Goal: Task Accomplishment & Management: Manage account settings

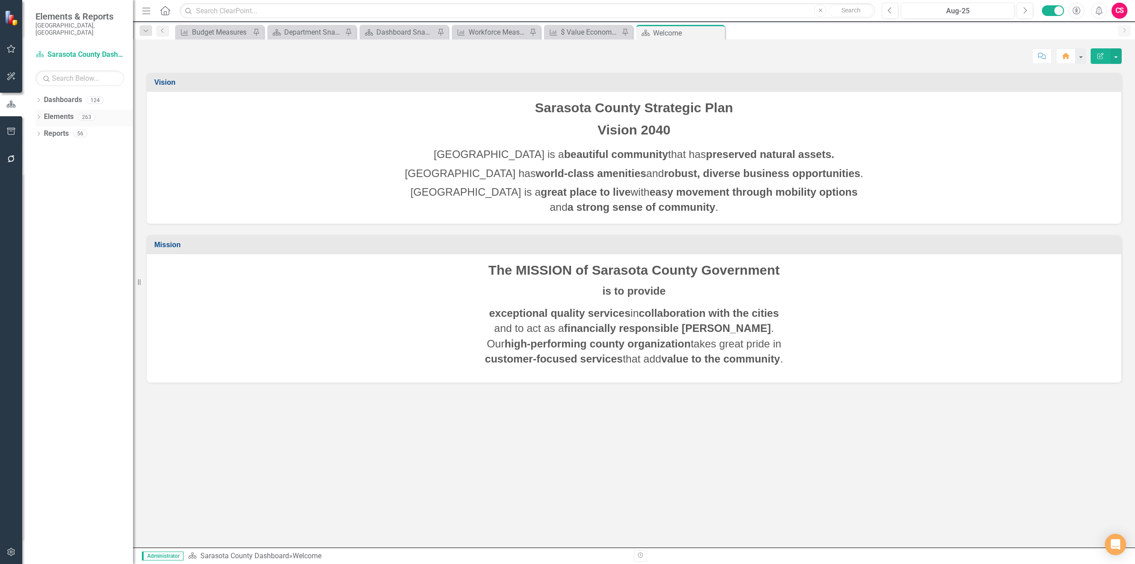
click at [62, 112] on link "Elements" at bounding box center [59, 117] width 30 height 10
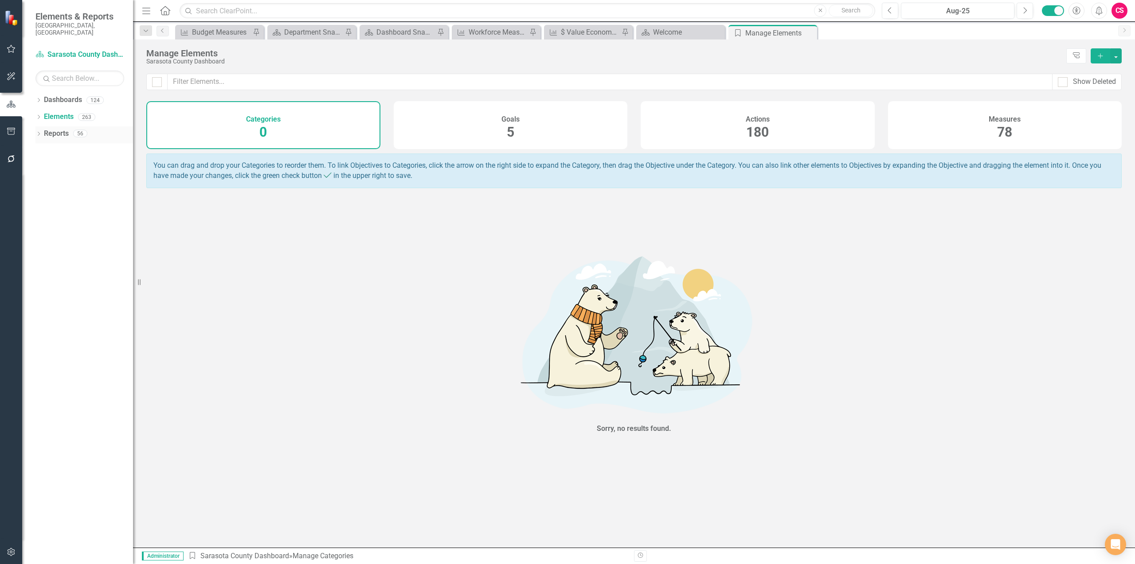
click at [57, 129] on link "Reports" at bounding box center [56, 134] width 25 height 10
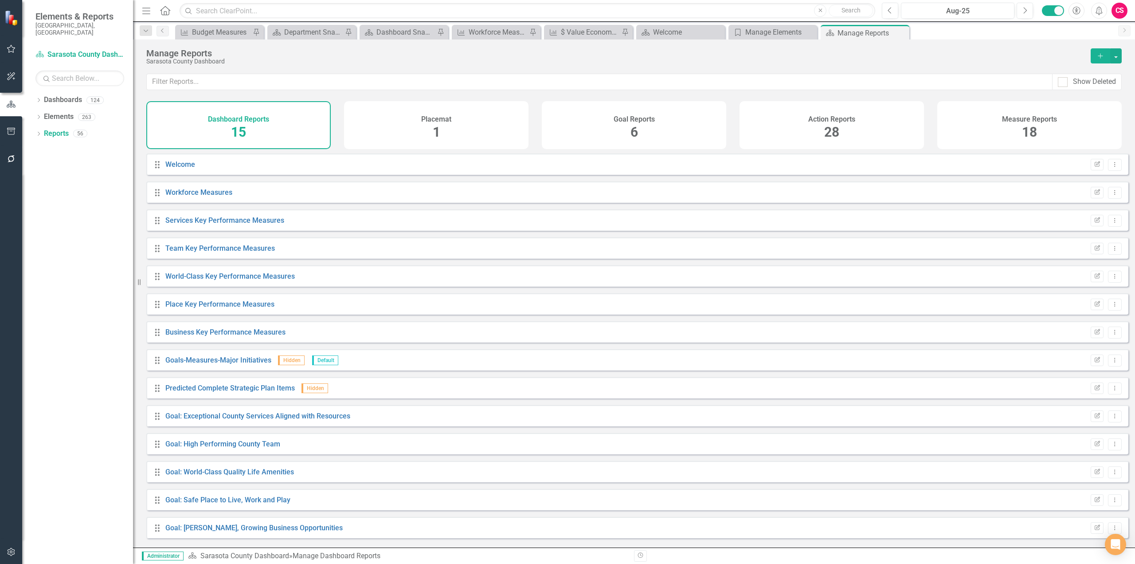
click at [805, 125] on div "Action Reports 28" at bounding box center [832, 125] width 184 height 48
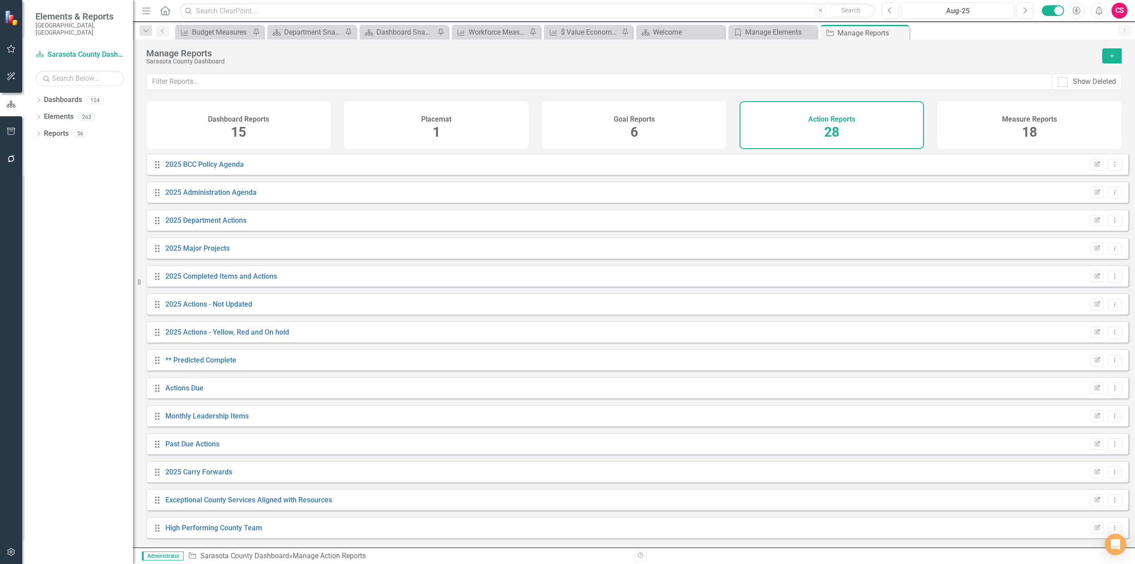
click at [1057, 121] on div "Measure Reports 18" at bounding box center [1029, 125] width 184 height 48
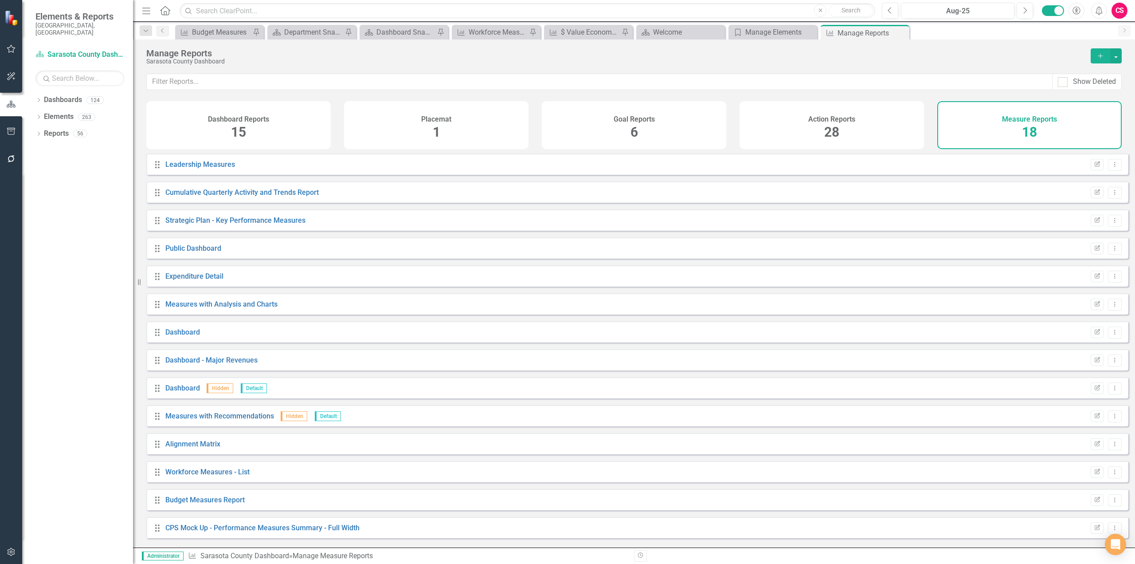
click at [190, 361] on div "Dashboard - Major Revenues" at bounding box center [211, 360] width 92 height 10
click at [188, 364] on link "Dashboard - Major Revenues" at bounding box center [211, 360] width 92 height 8
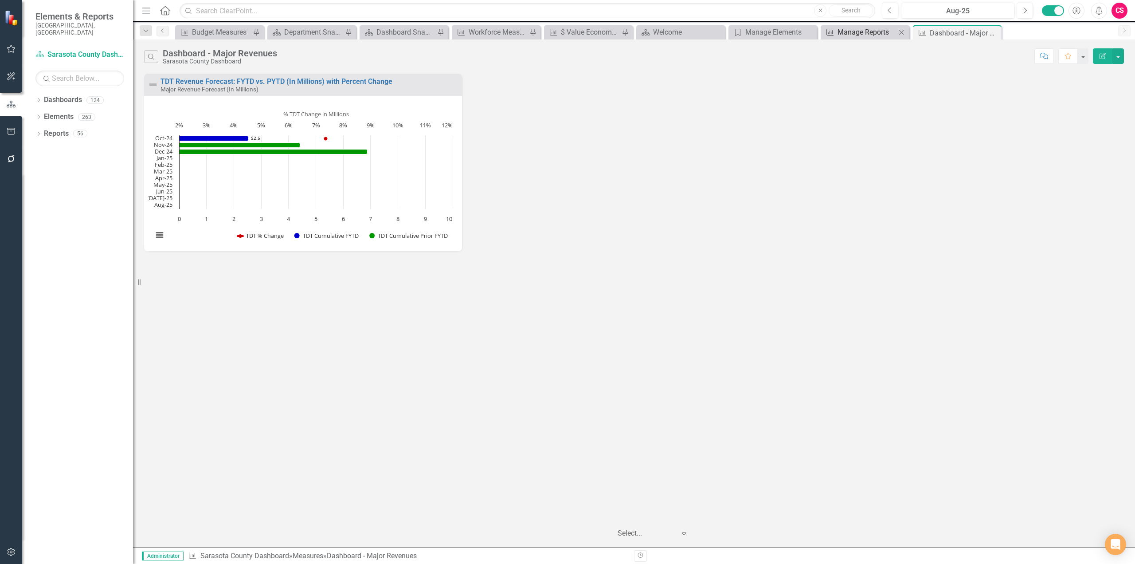
click at [840, 29] on div "Manage Reports" at bounding box center [867, 32] width 59 height 11
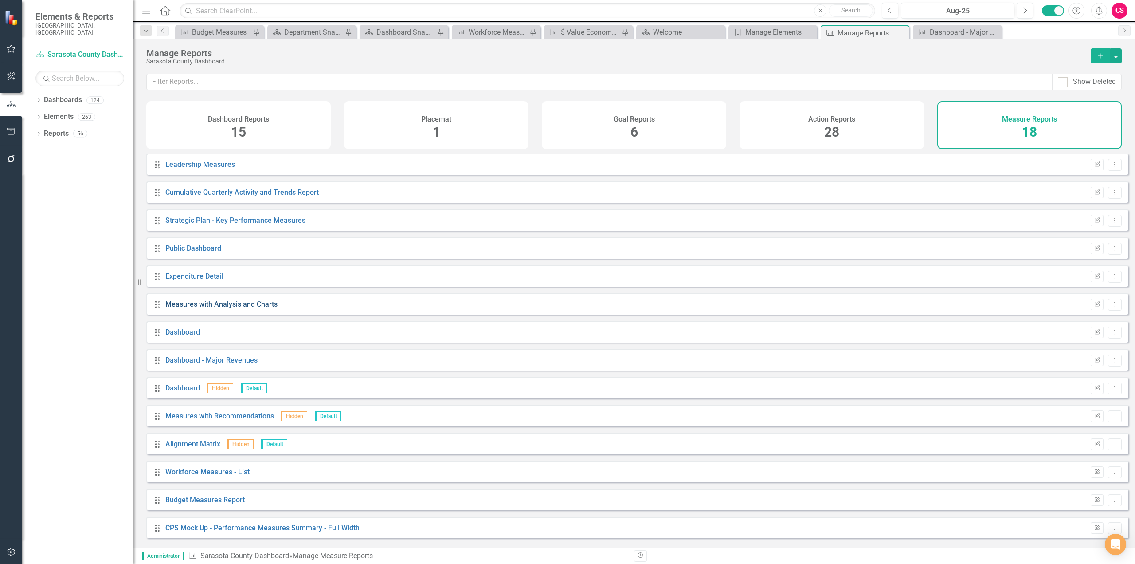
click at [205, 308] on link "Measures with Analysis and Charts" at bounding box center [221, 304] width 112 height 8
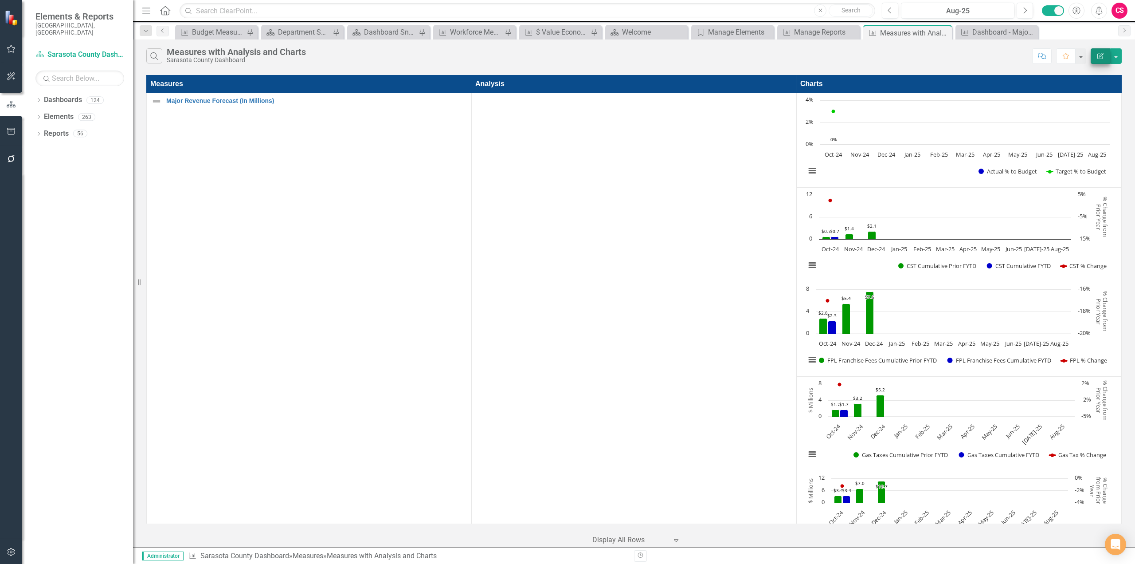
scroll to position [1907, 0]
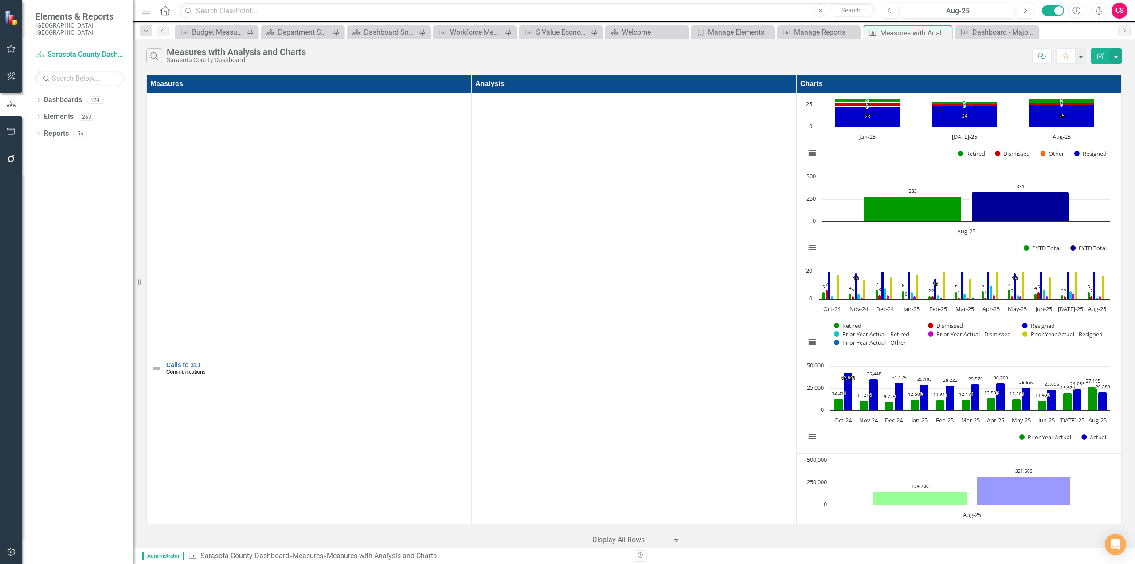
click at [1097, 59] on button "Edit Report" at bounding box center [1101, 56] width 20 height 16
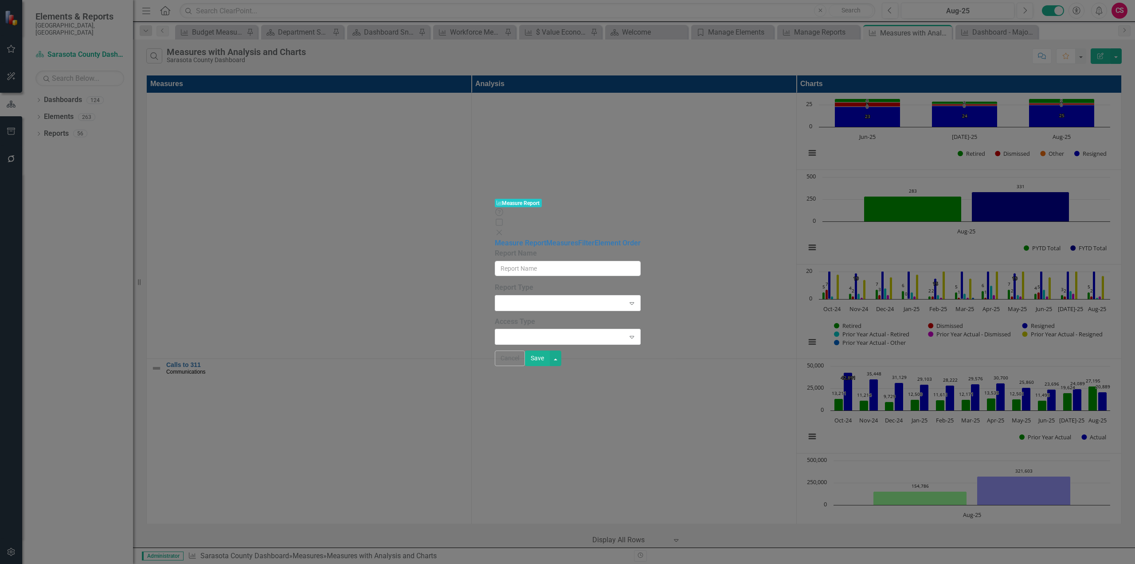
type input "Measures with Analysis and Charts"
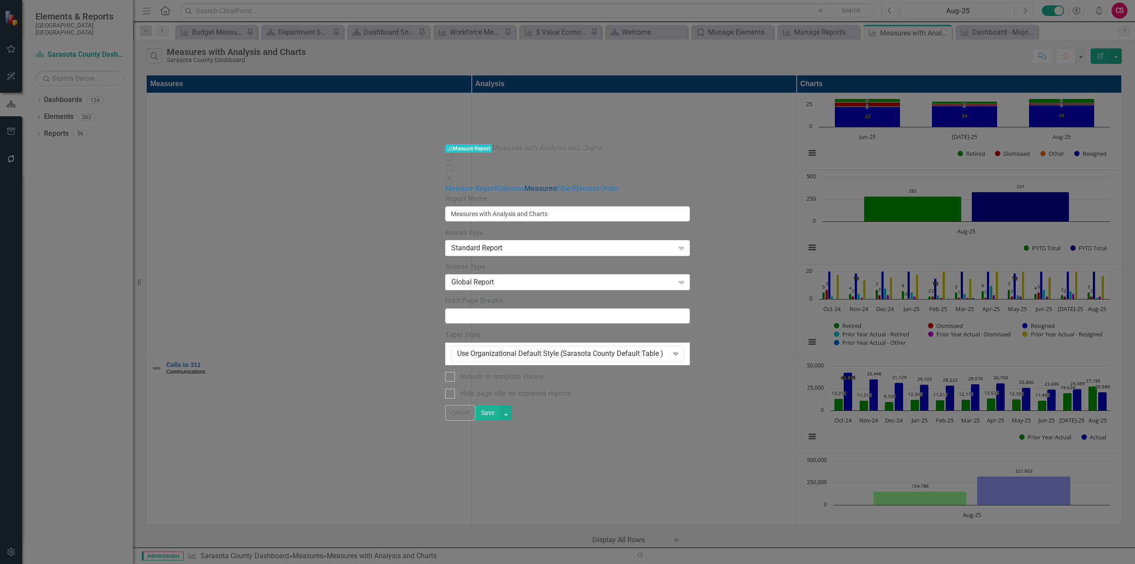
click at [525, 184] on link "Measures" at bounding box center [541, 188] width 32 height 8
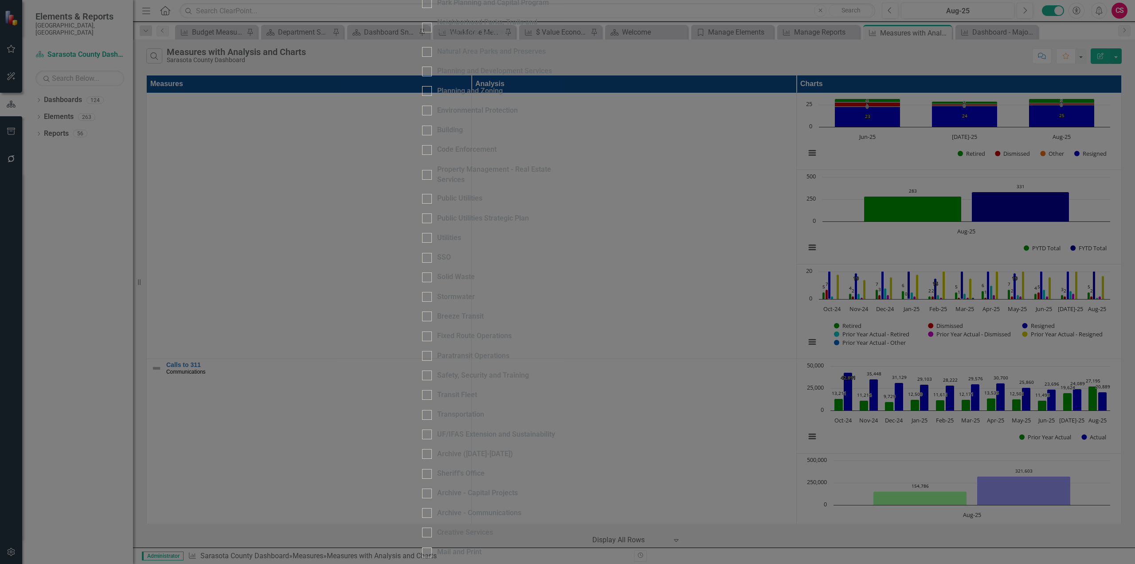
scroll to position [0, 0]
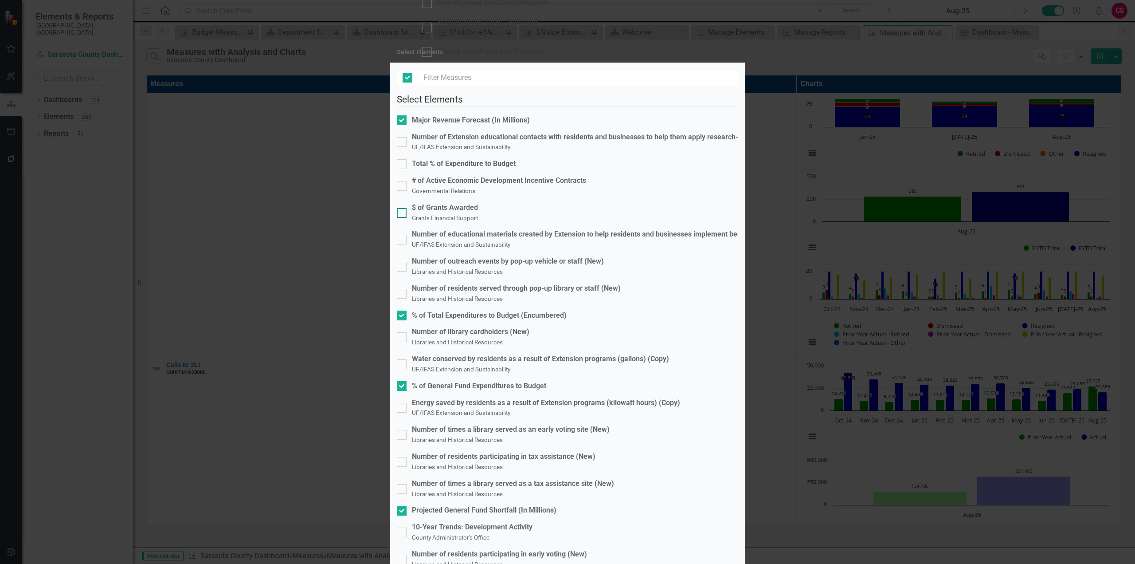
checkbox input "false"
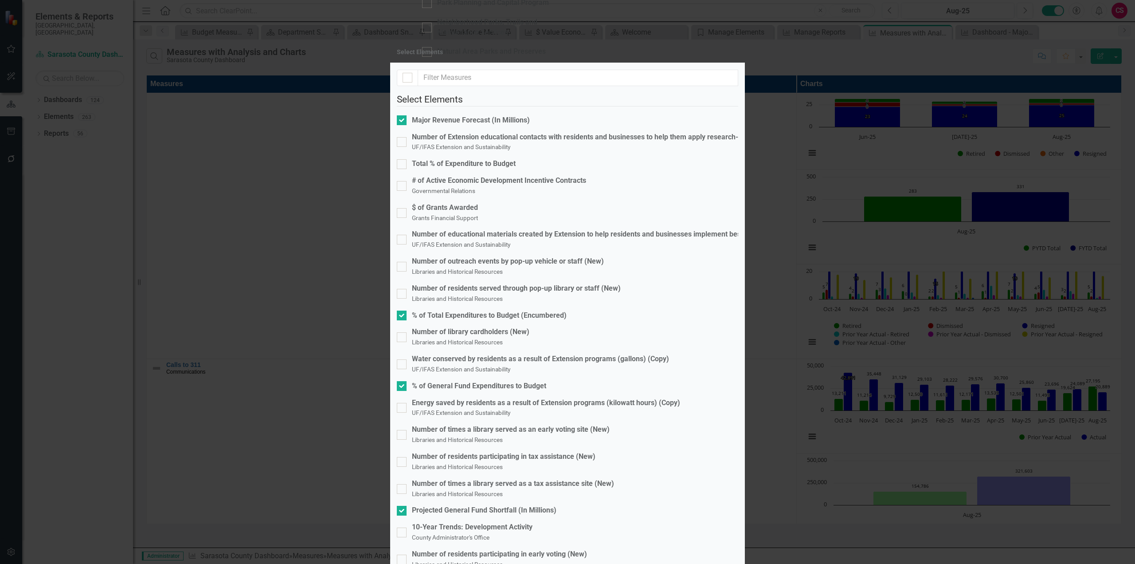
checkbox input "false"
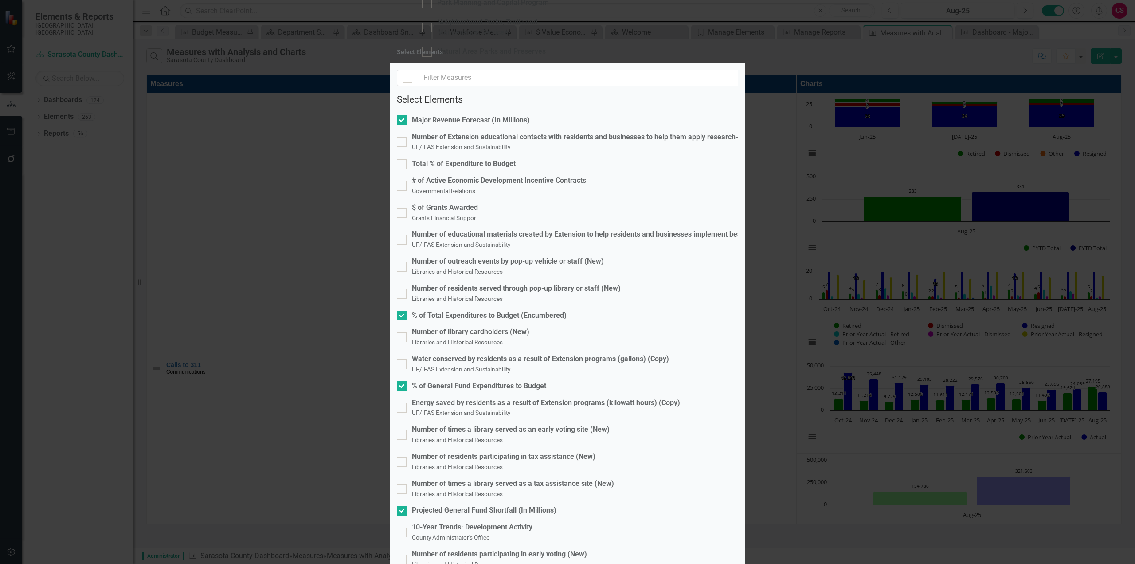
drag, startPoint x: 717, startPoint y: 473, endPoint x: 973, endPoint y: 503, distance: 257.6
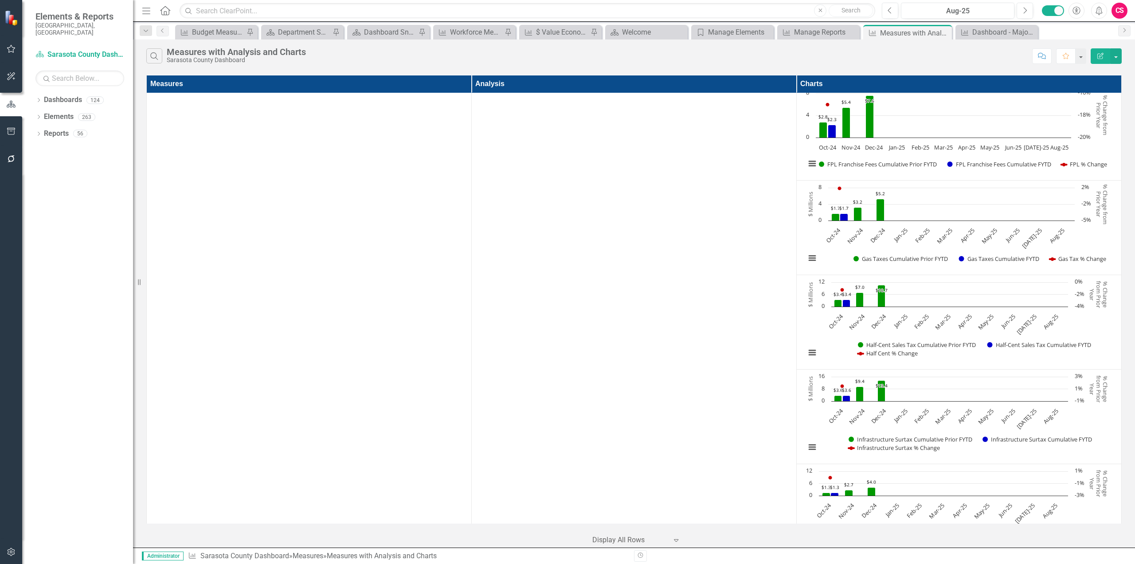
scroll to position [0, 0]
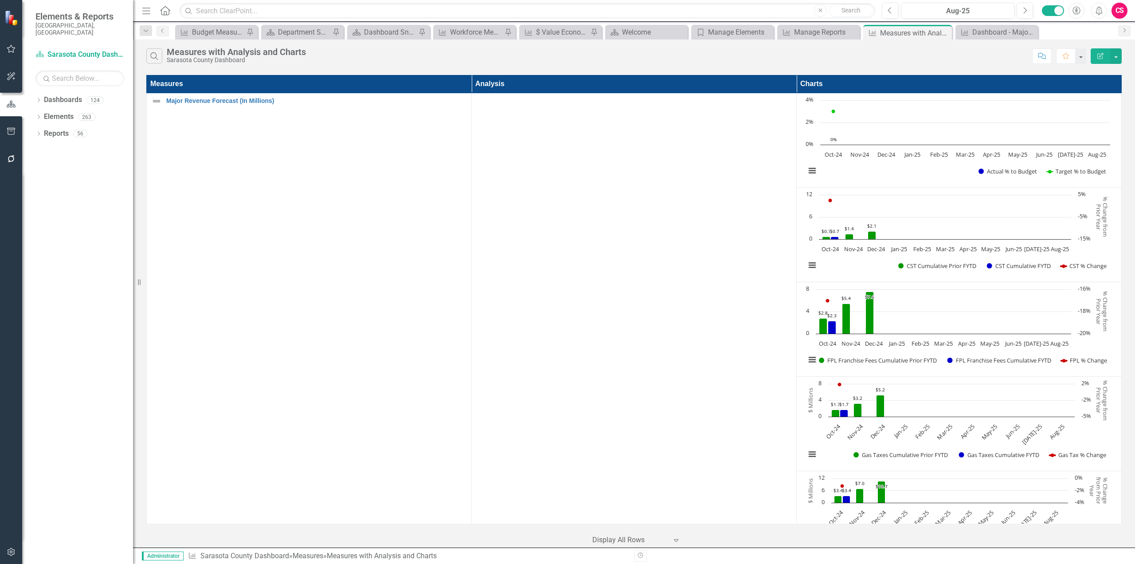
click at [1102, 56] on icon "Edit Report" at bounding box center [1101, 56] width 8 height 6
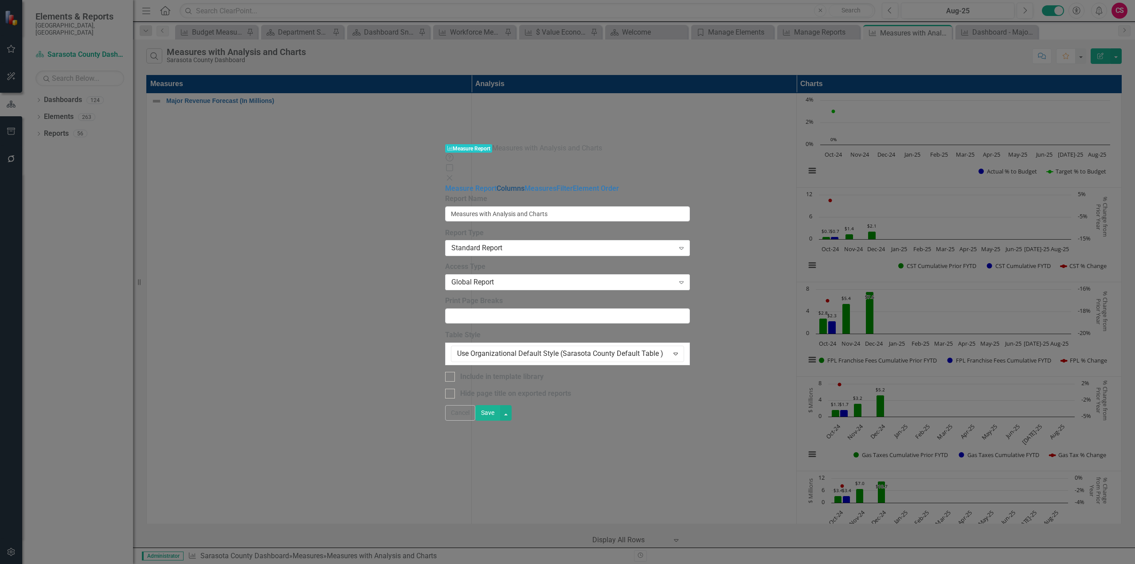
click at [497, 184] on link "Columns" at bounding box center [511, 188] width 28 height 8
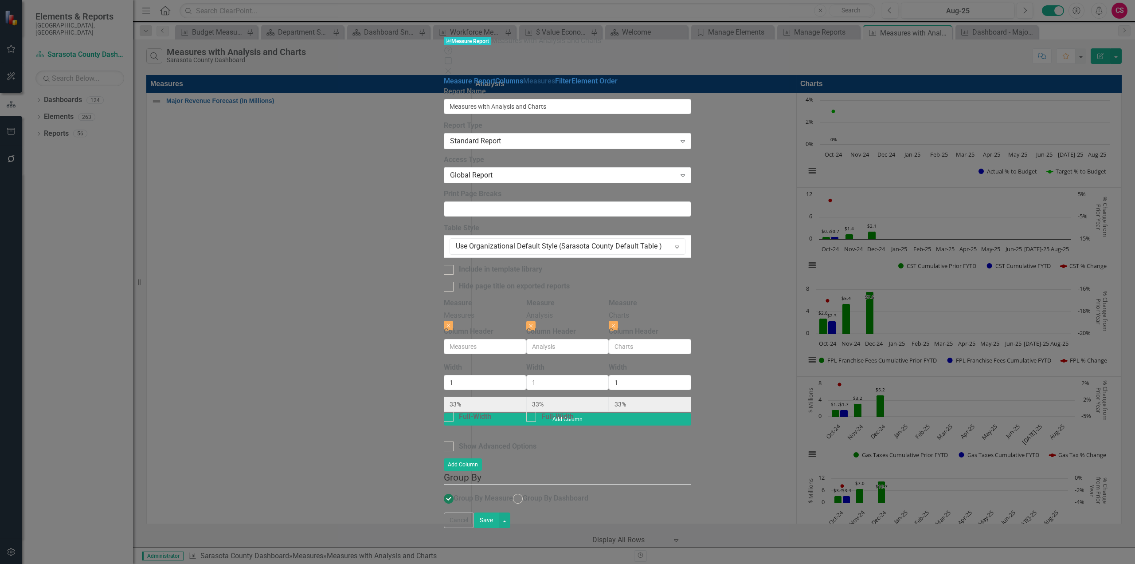
click at [523, 77] on link "Measures" at bounding box center [539, 81] width 32 height 8
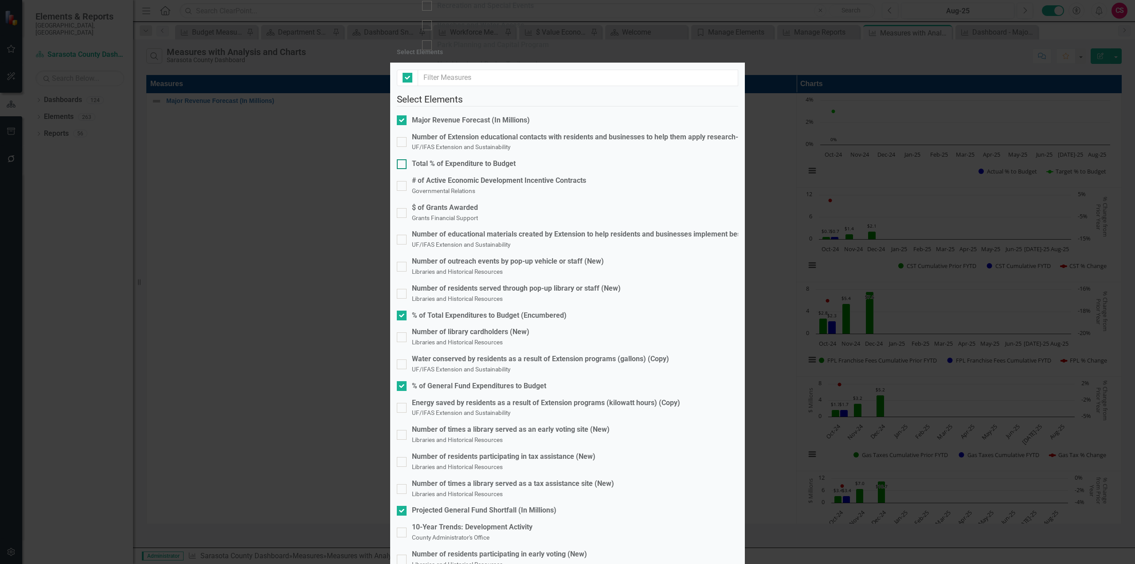
checkbox input "false"
checkbox input "true"
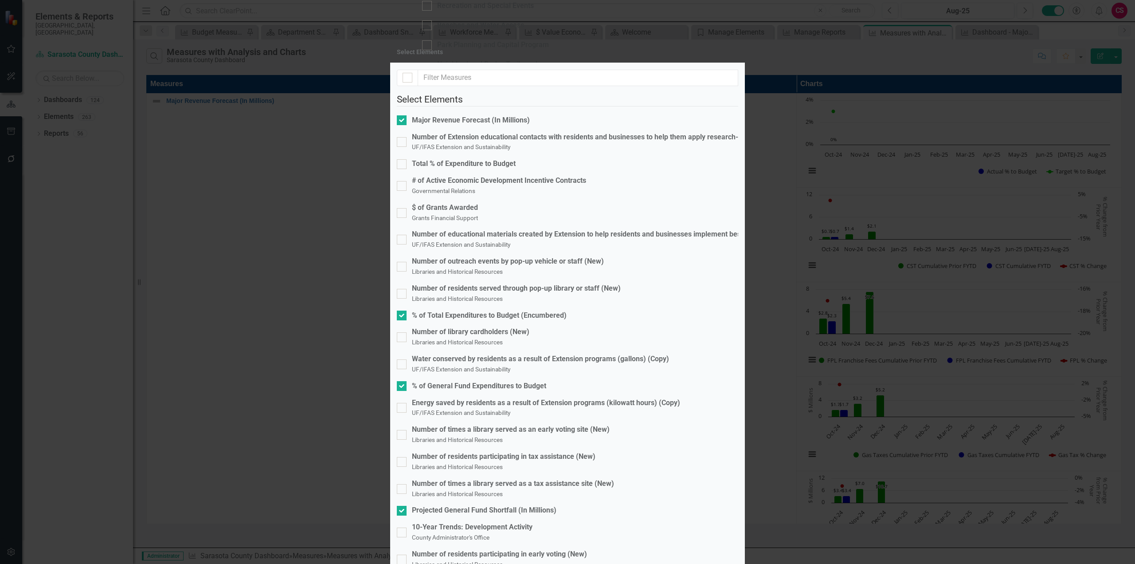
checkbox input "true"
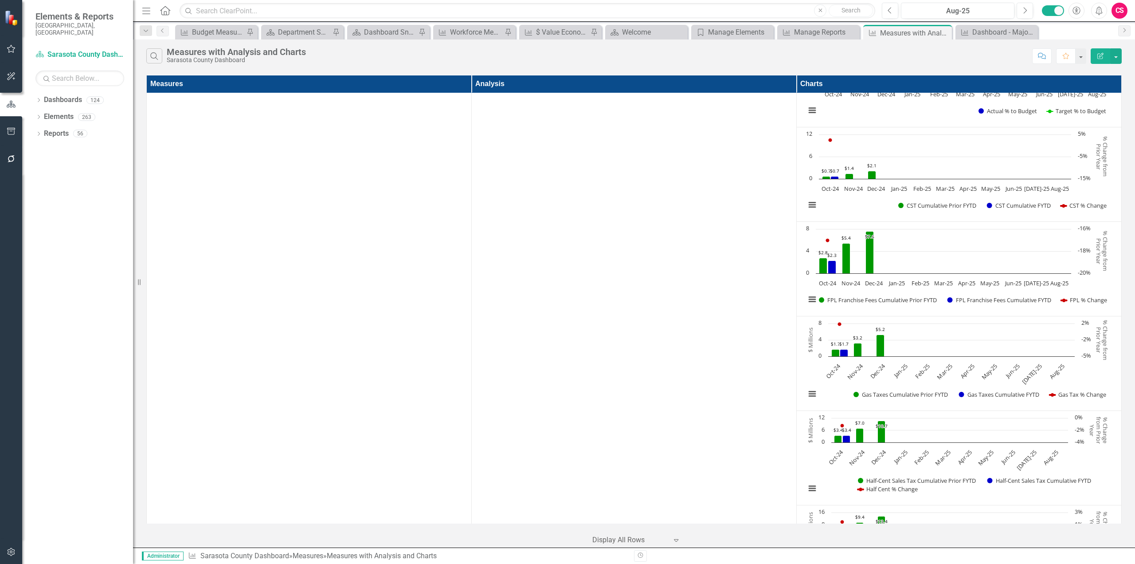
scroll to position [0, 0]
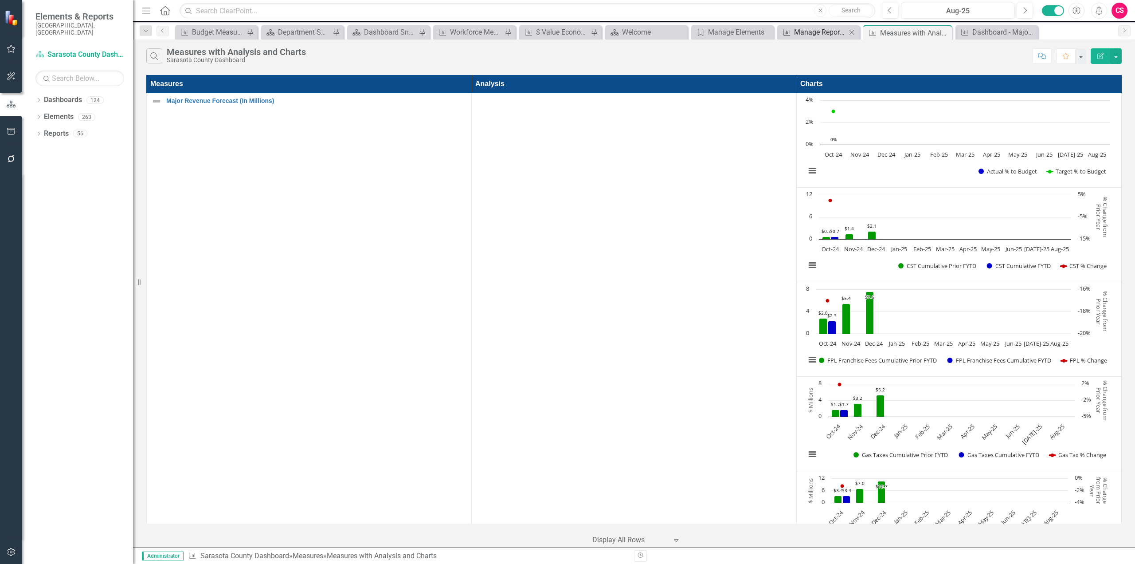
click at [816, 35] on div "Manage Reports" at bounding box center [820, 32] width 52 height 11
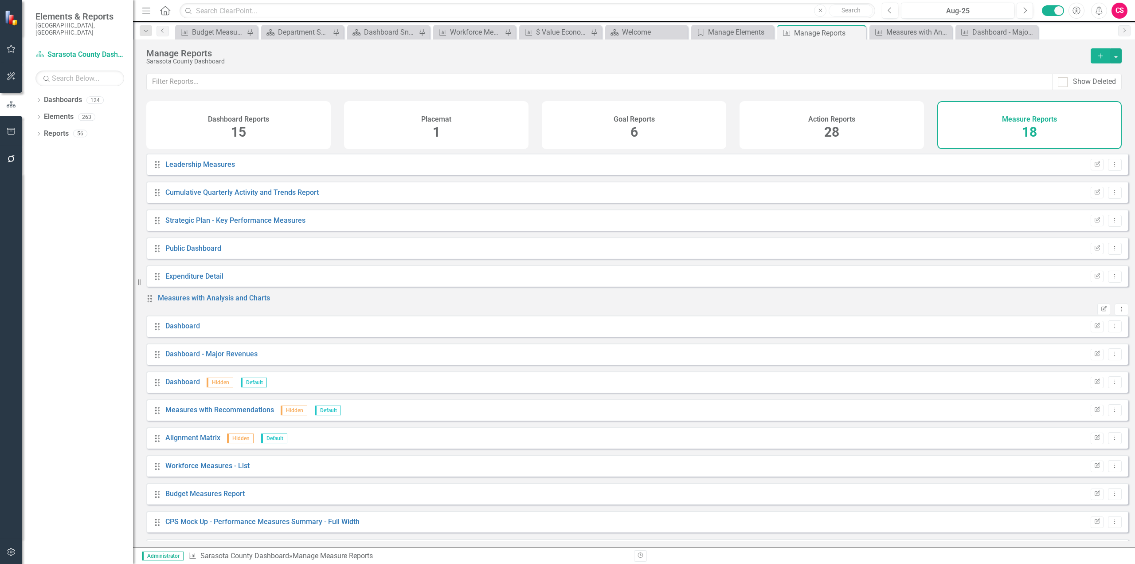
scroll to position [116, 0]
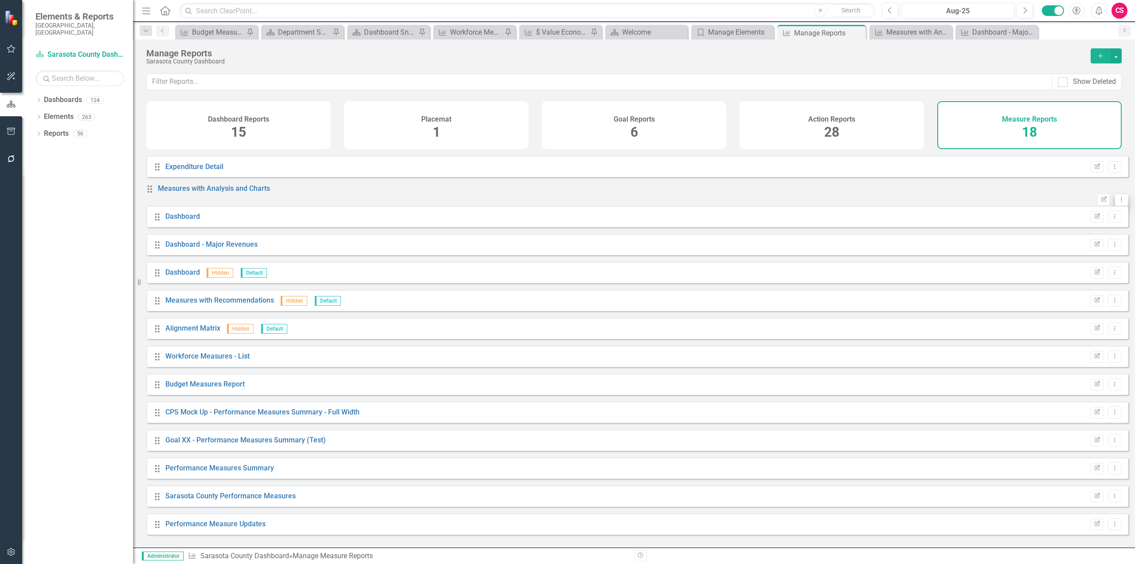
click at [1118, 196] on icon "Dropdown Menu" at bounding box center [1122, 199] width 8 height 6
click at [1091, 238] on link "Copy Duplicate Report" at bounding box center [1078, 243] width 73 height 16
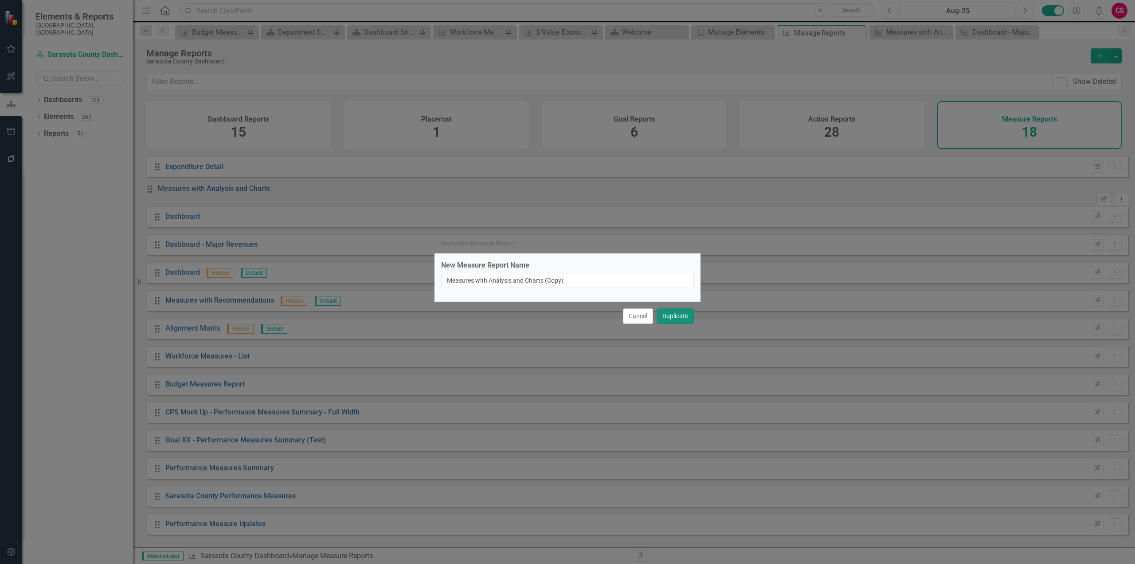
click at [684, 317] on button "Duplicate" at bounding box center [675, 316] width 37 height 16
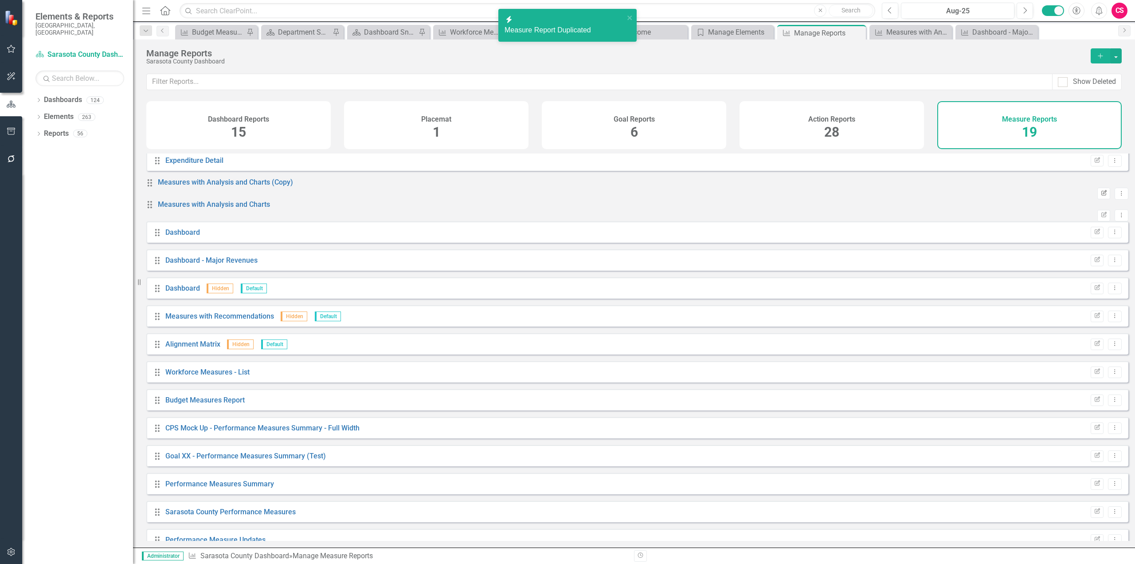
click at [1101, 194] on icon "Edit Report" at bounding box center [1104, 193] width 7 height 5
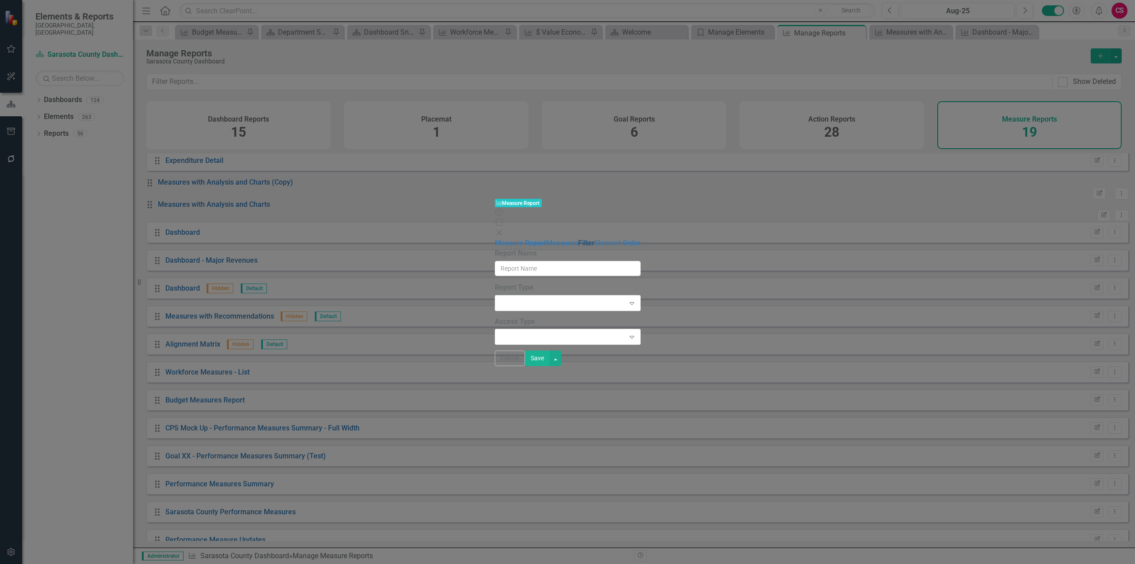
type input "Measures with Analysis and Charts (Copy)"
click at [546, 239] on link "Measures" at bounding box center [562, 243] width 32 height 8
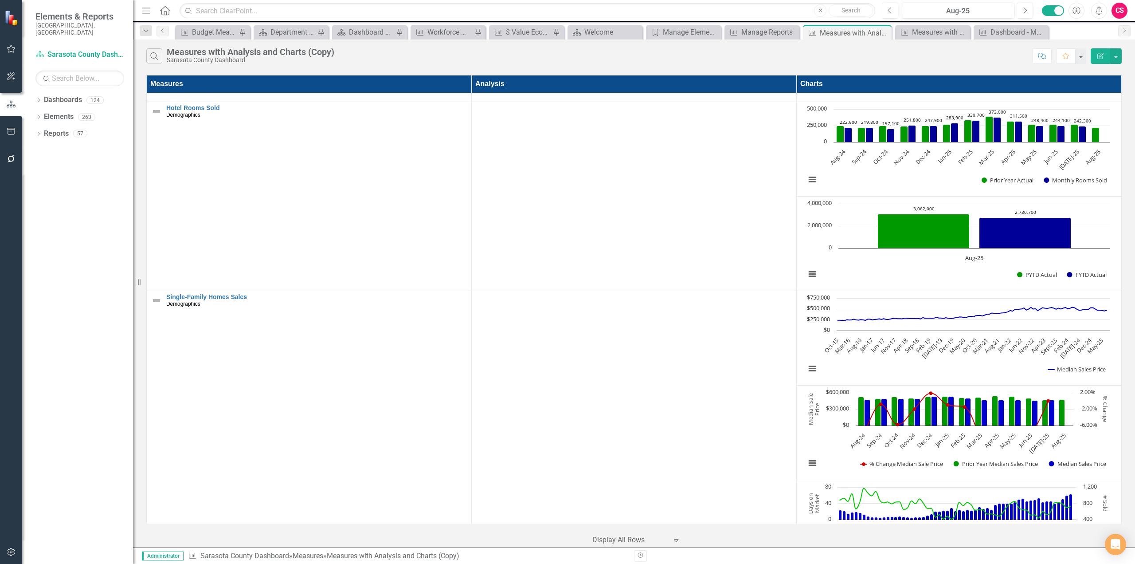
scroll to position [5498, 0]
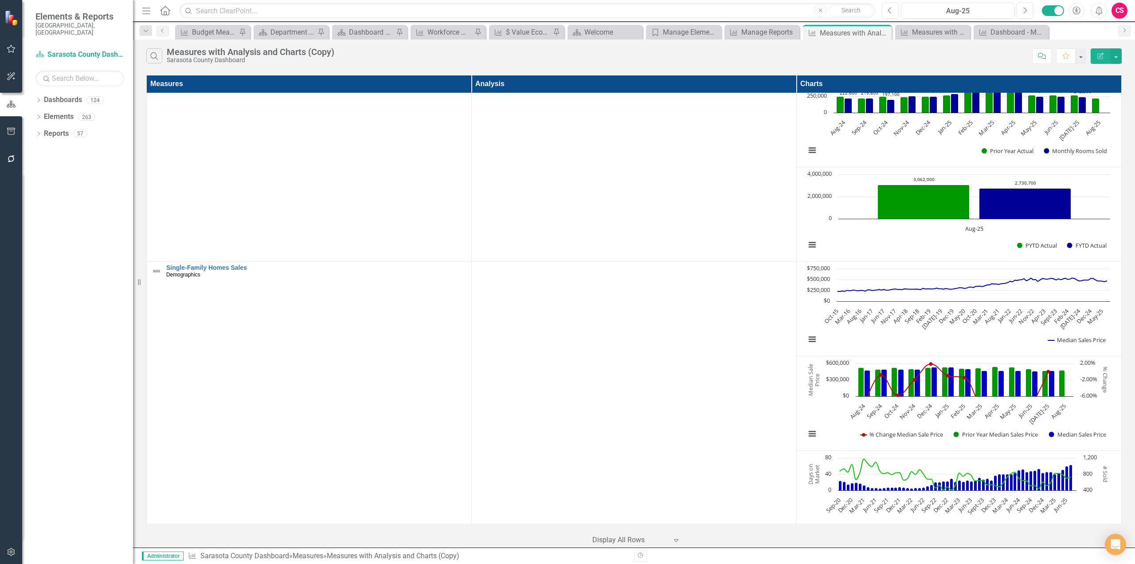
click at [1099, 56] on icon "Edit Report" at bounding box center [1101, 56] width 8 height 6
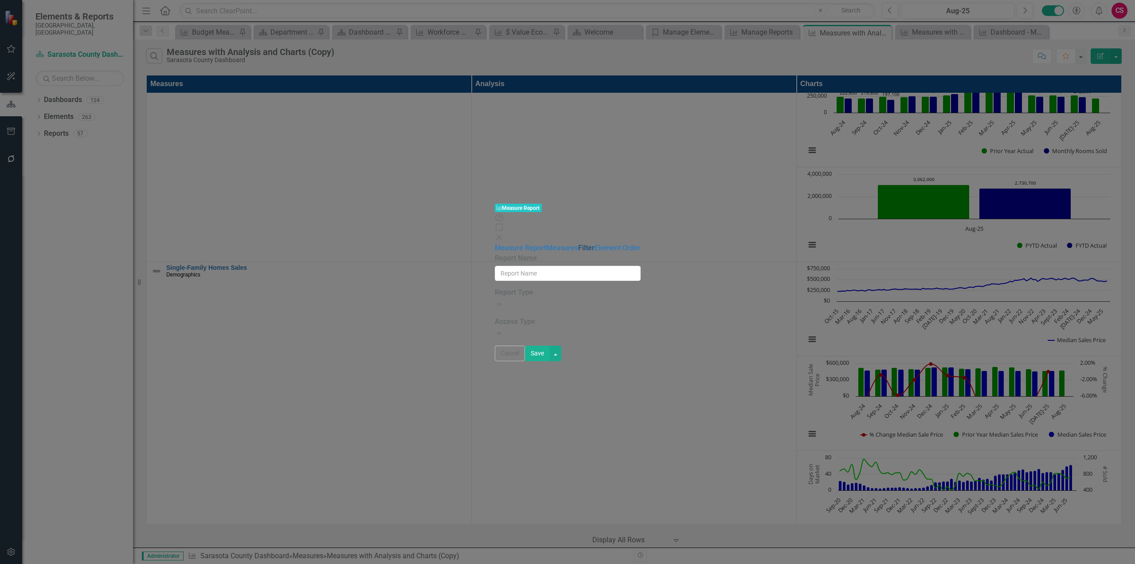
type input "Measures with Analysis and Charts (Copy)"
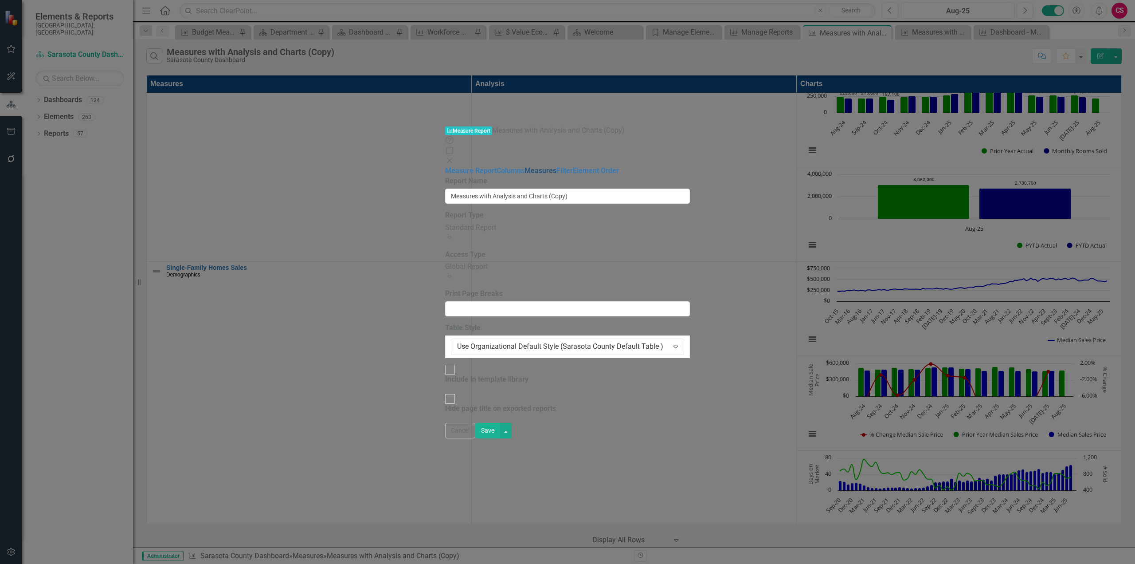
click at [525, 166] on link "Measures" at bounding box center [541, 170] width 32 height 8
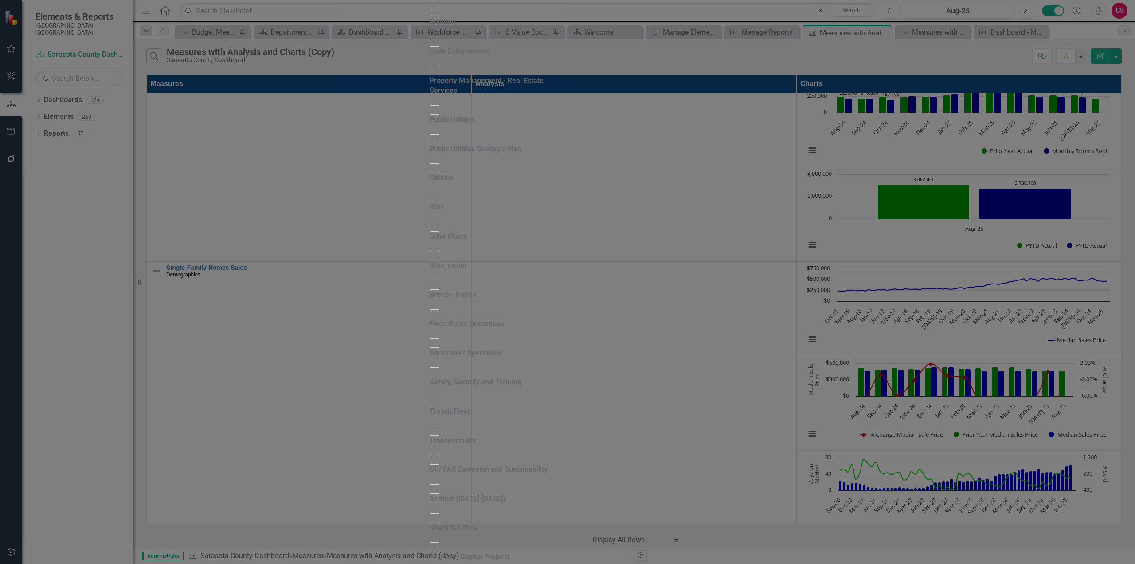
checkbox input "false"
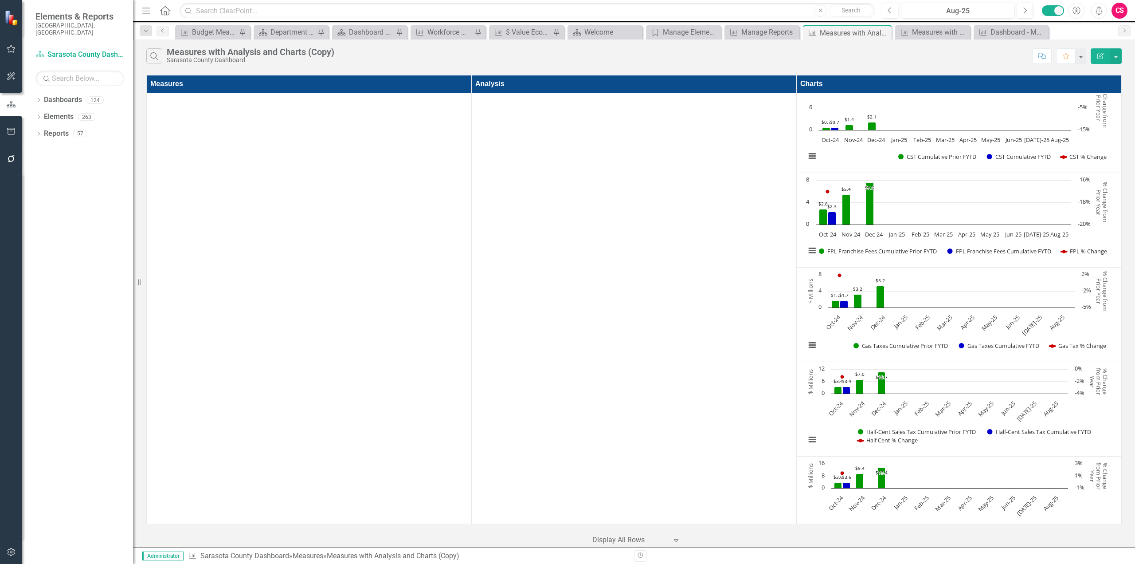
scroll to position [0, 0]
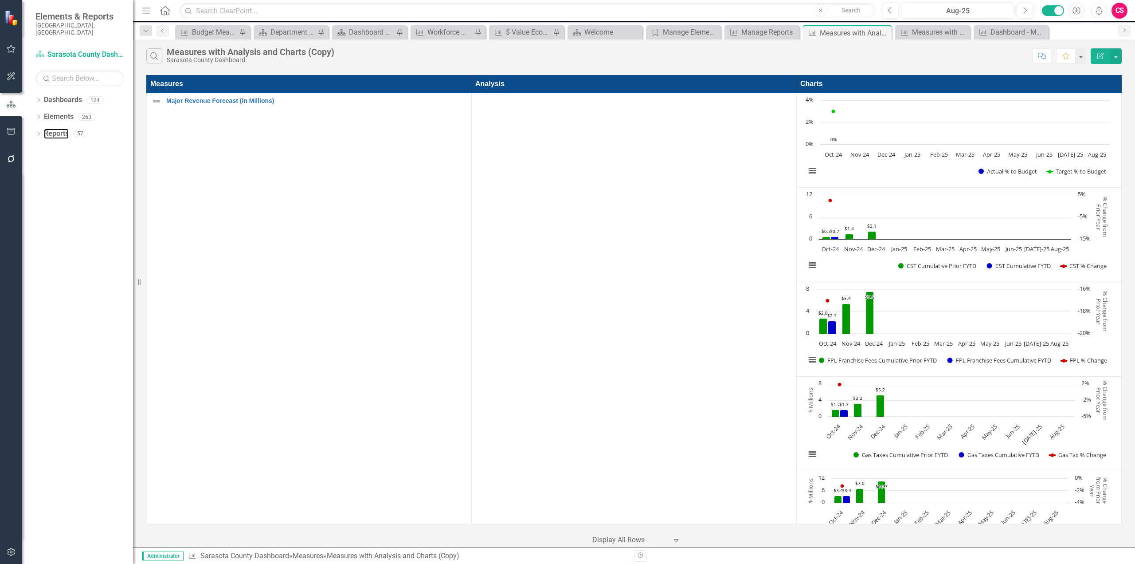
drag, startPoint x: 57, startPoint y: 125, endPoint x: 71, endPoint y: 148, distance: 27.2
click at [57, 129] on link "Reports" at bounding box center [56, 134] width 25 height 10
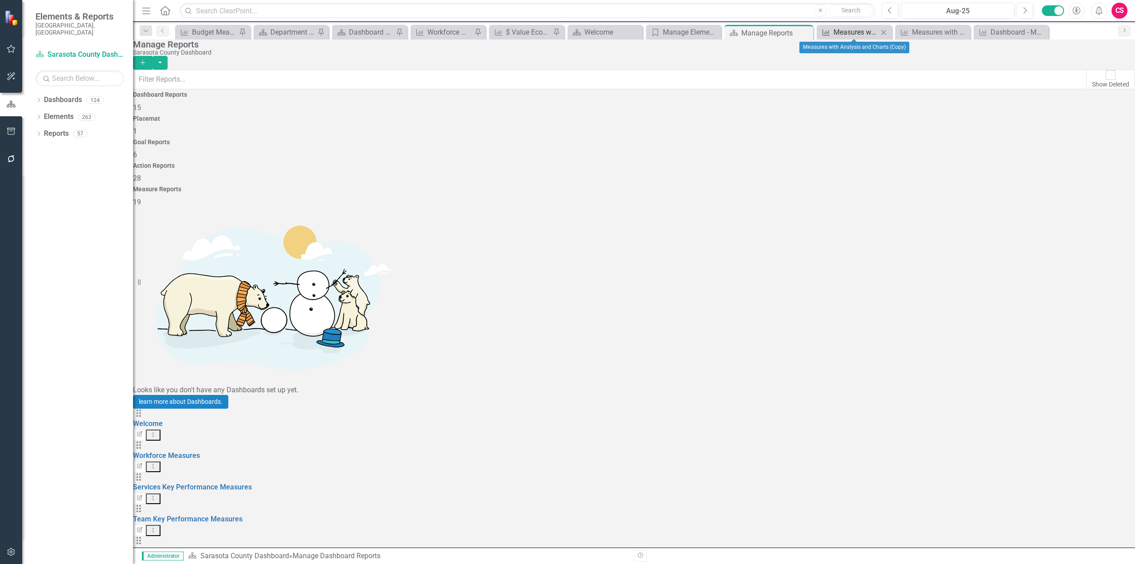
click at [835, 33] on div "Measures with Analysis and Charts (Copy)" at bounding box center [856, 32] width 45 height 11
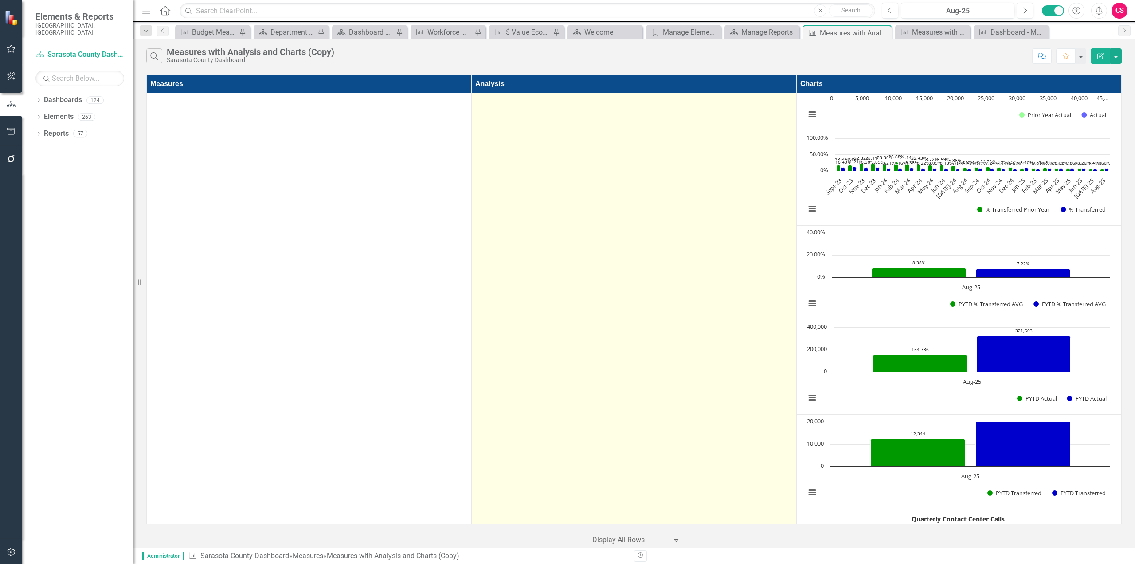
scroll to position [2592, 0]
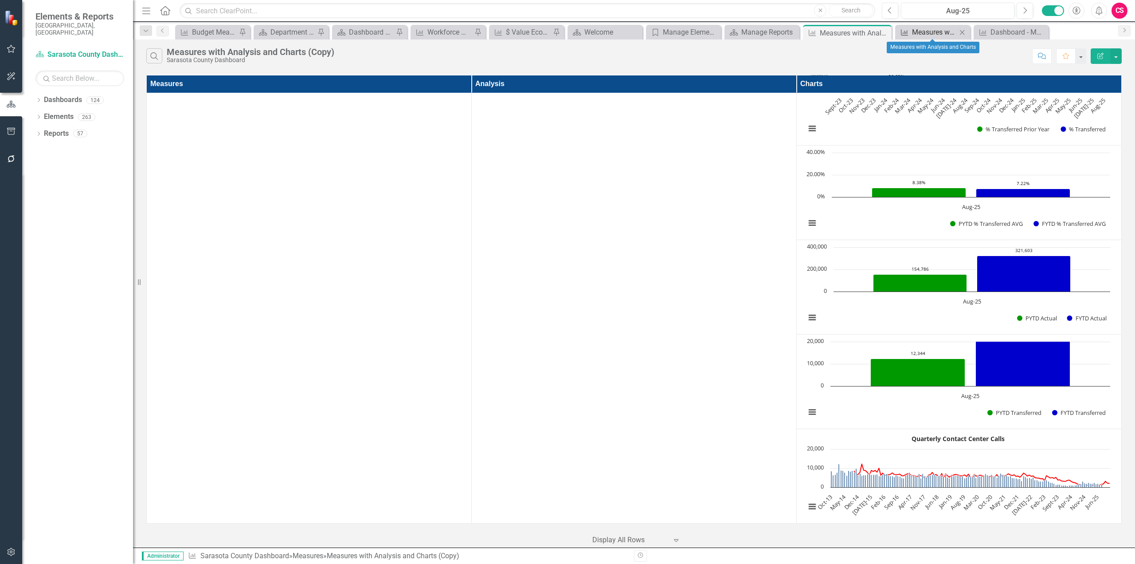
click at [917, 31] on div "Measures with Analysis and Charts" at bounding box center [934, 32] width 45 height 11
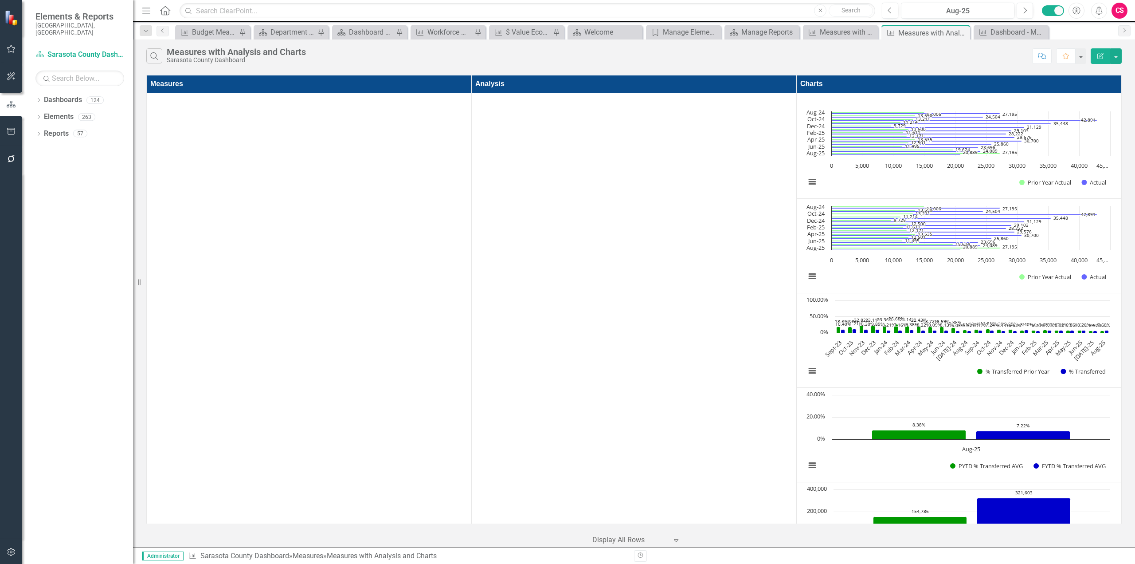
scroll to position [2592, 0]
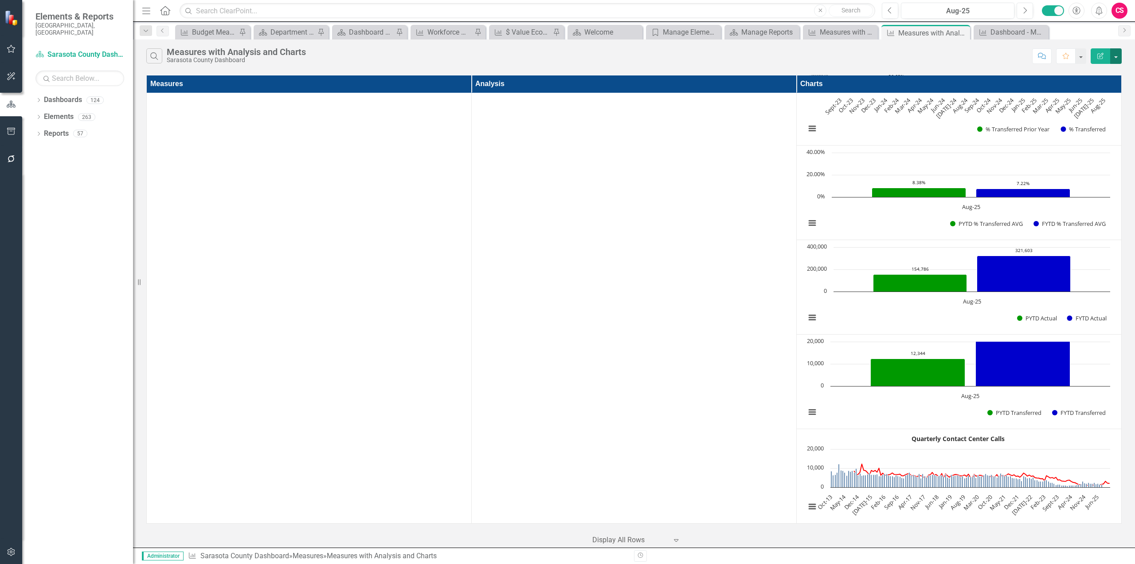
click at [1117, 58] on button "button" at bounding box center [1116, 56] width 12 height 16
click at [1101, 96] on link "PDF Export to PDF" at bounding box center [1086, 90] width 70 height 16
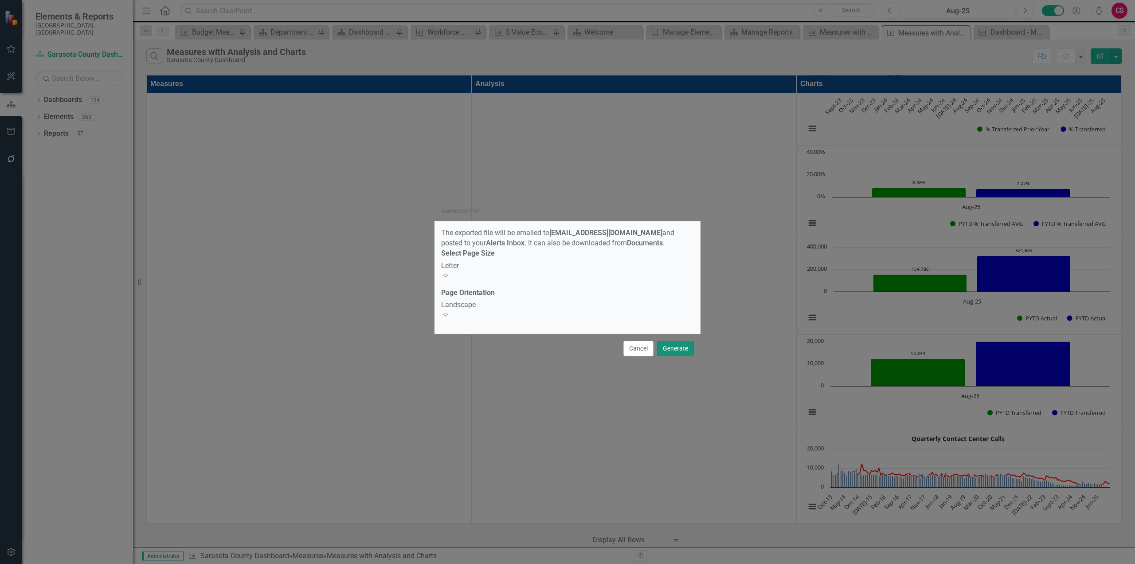
click at [671, 341] on button "Generate" at bounding box center [675, 349] width 37 height 16
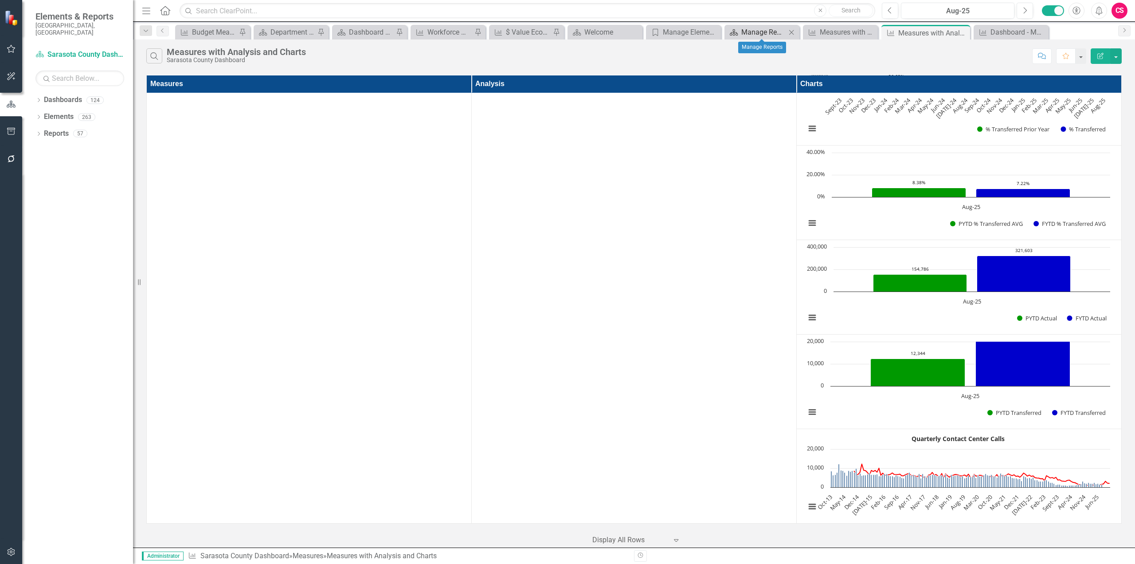
click at [759, 34] on div "Manage Reports" at bounding box center [763, 32] width 45 height 11
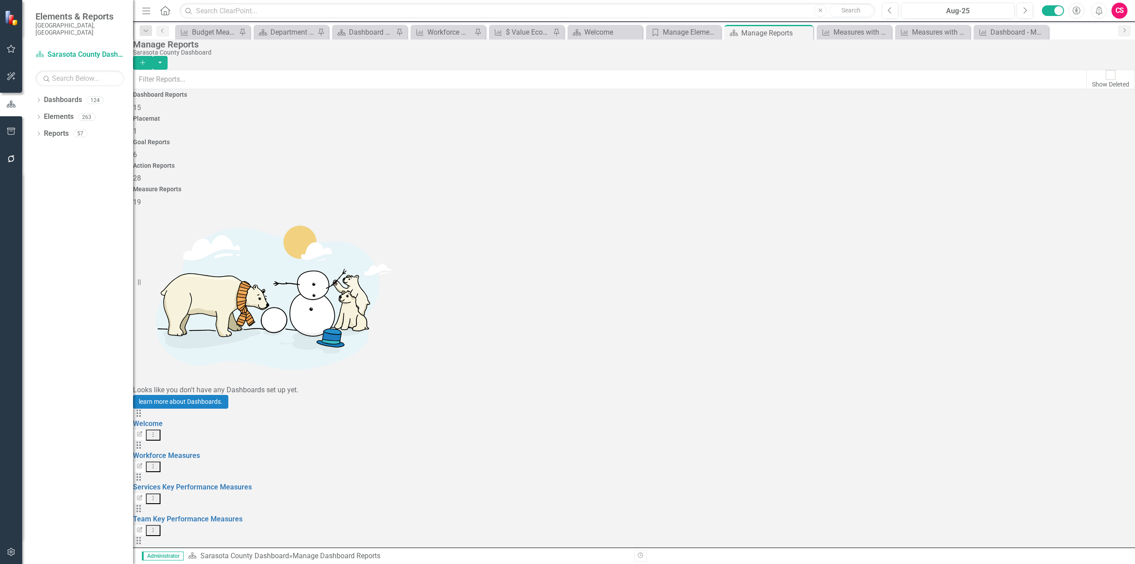
scroll to position [32, 0]
click at [1013, 186] on div "Measure Reports 19" at bounding box center [634, 196] width 1002 height 21
click at [844, 35] on div "Measures with Analysis and Charts (Copy)" at bounding box center [856, 32] width 45 height 11
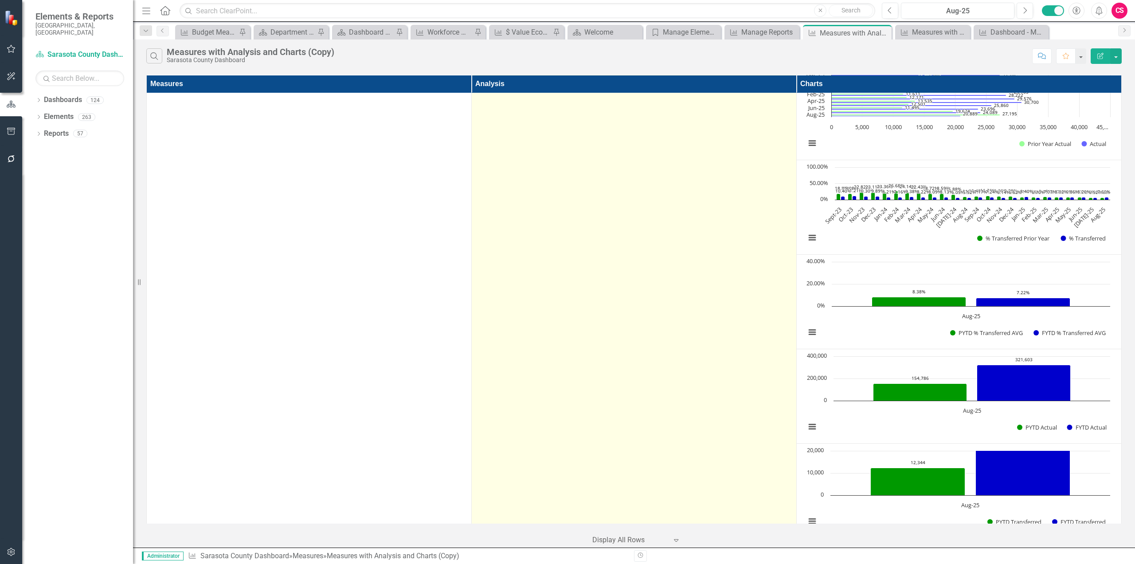
scroll to position [2592, 0]
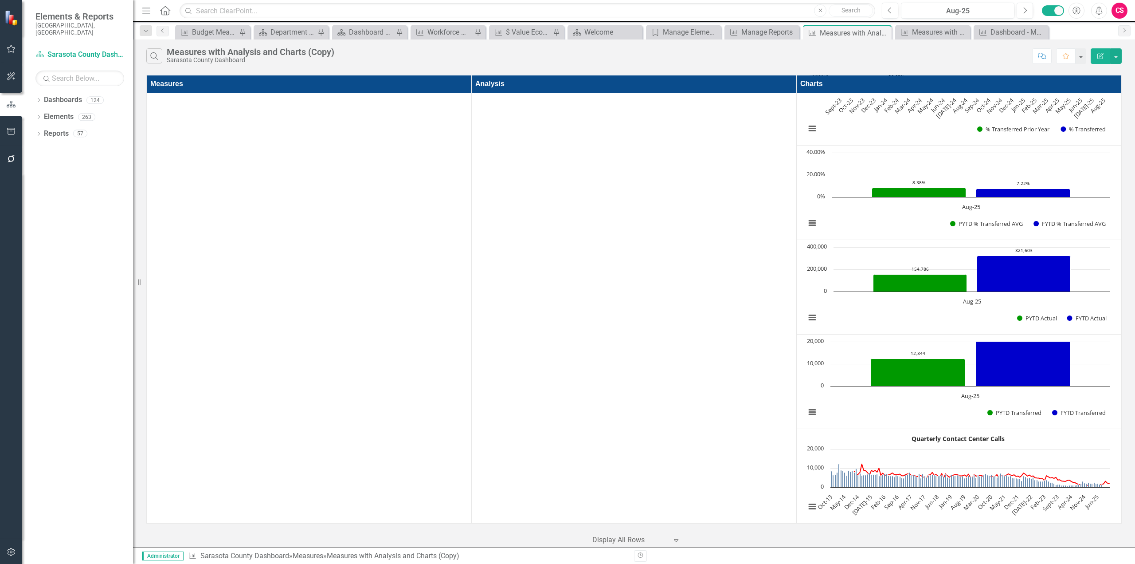
click at [1097, 57] on icon "Edit Report" at bounding box center [1101, 56] width 8 height 6
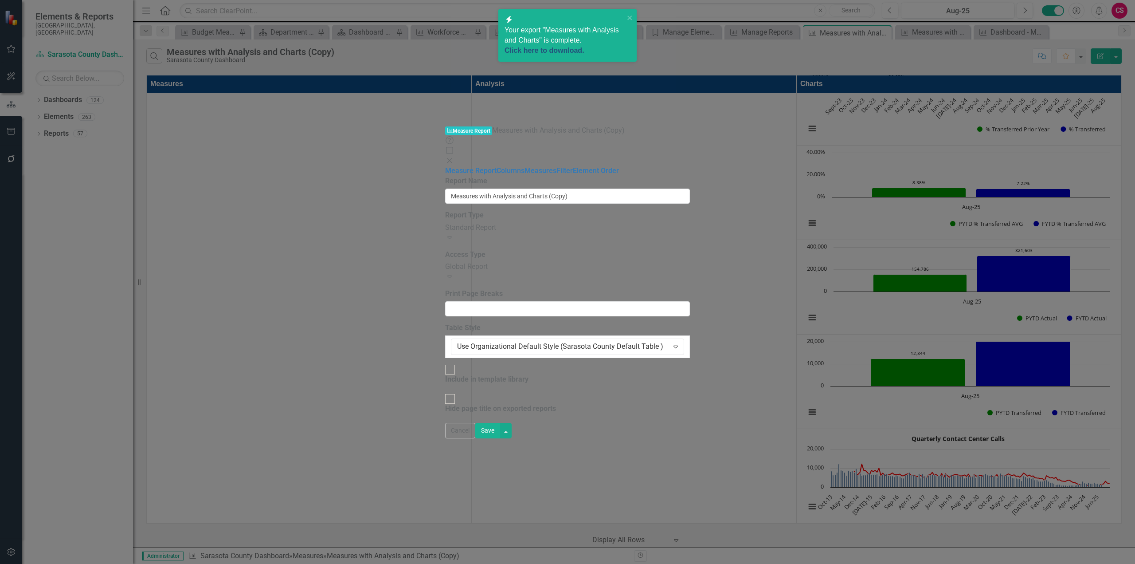
click at [554, 49] on link "Click here to download." at bounding box center [545, 51] width 80 height 8
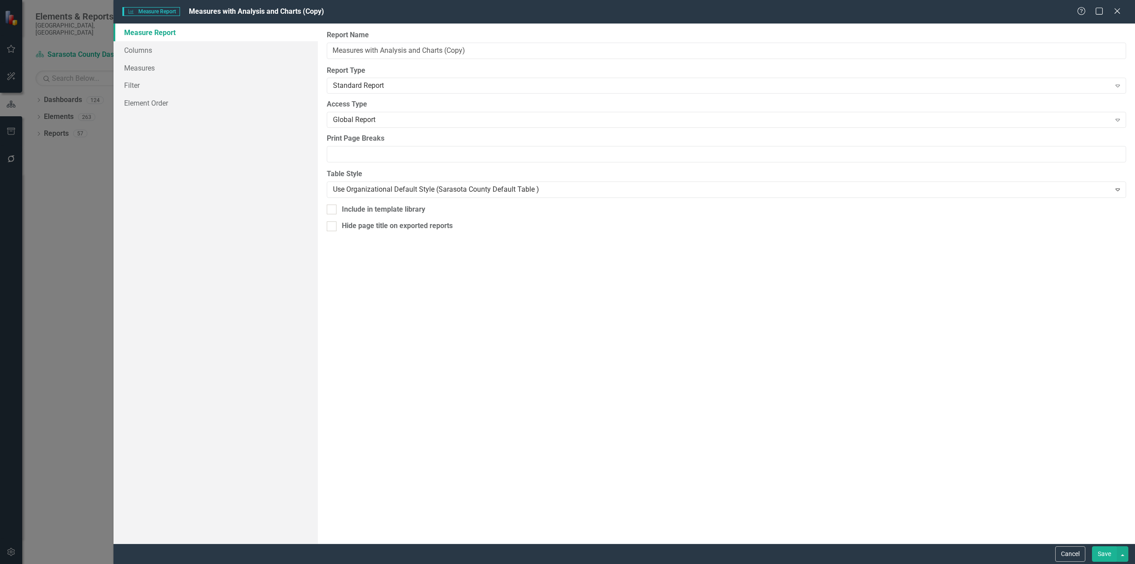
scroll to position [2592, 0]
click at [1110, 12] on div "Help Maximize Close" at bounding box center [1101, 12] width 49 height 10
click at [1118, 11] on icon "Close" at bounding box center [1117, 11] width 11 height 8
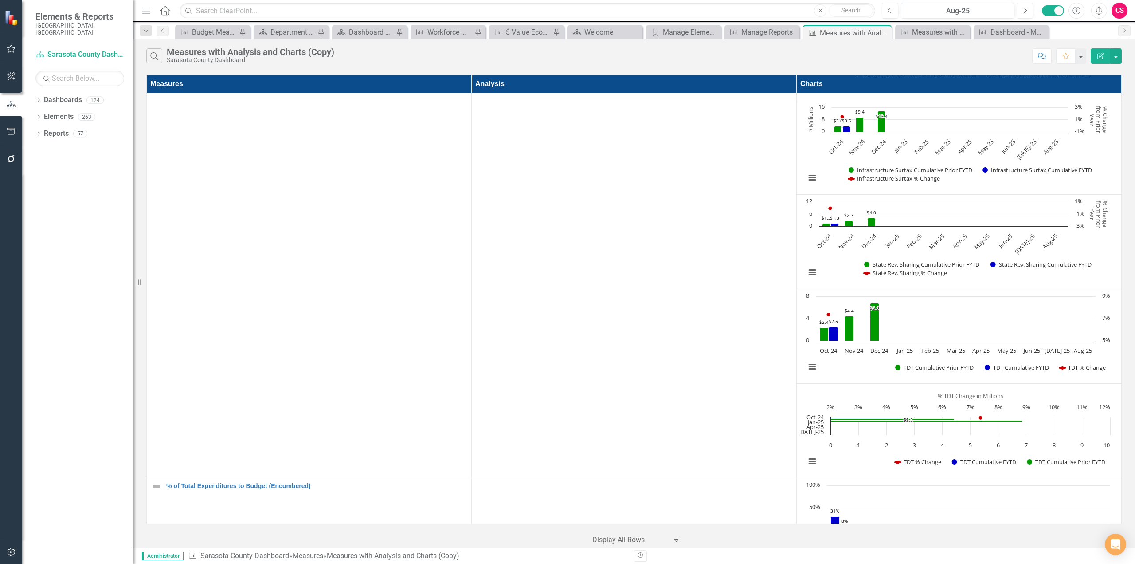
scroll to position [286, 0]
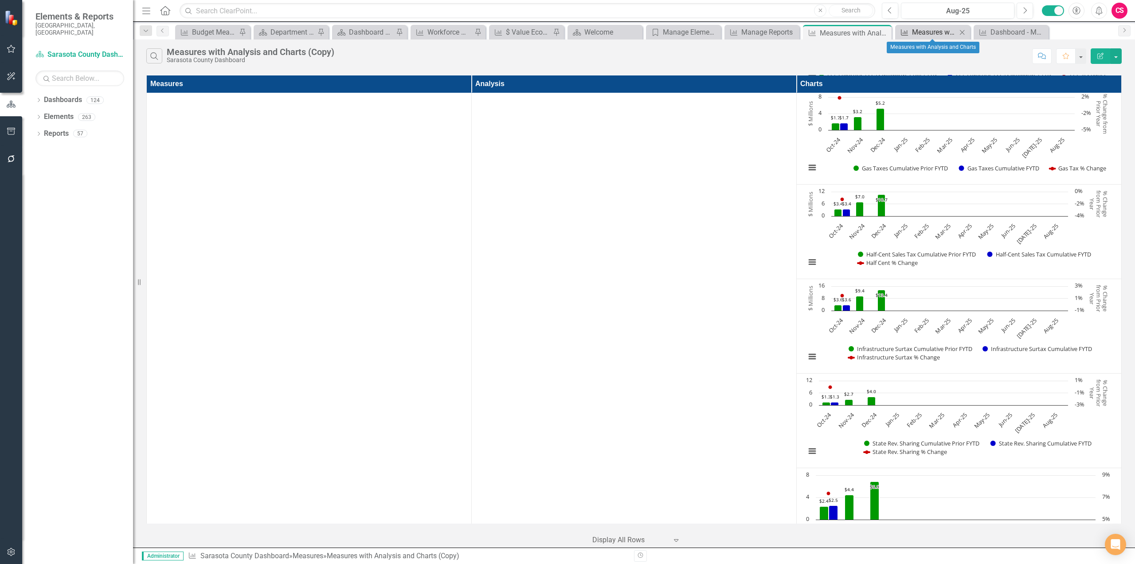
click at [923, 27] on div "Measures with Analysis and Charts" at bounding box center [934, 32] width 45 height 11
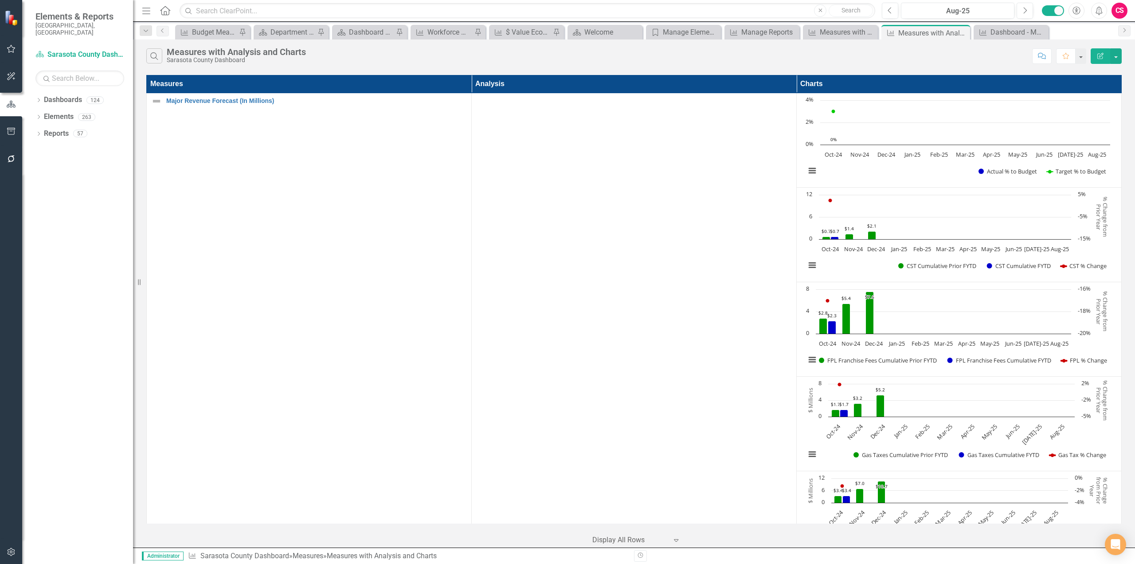
click at [1096, 54] on button "Edit Report" at bounding box center [1101, 56] width 20 height 16
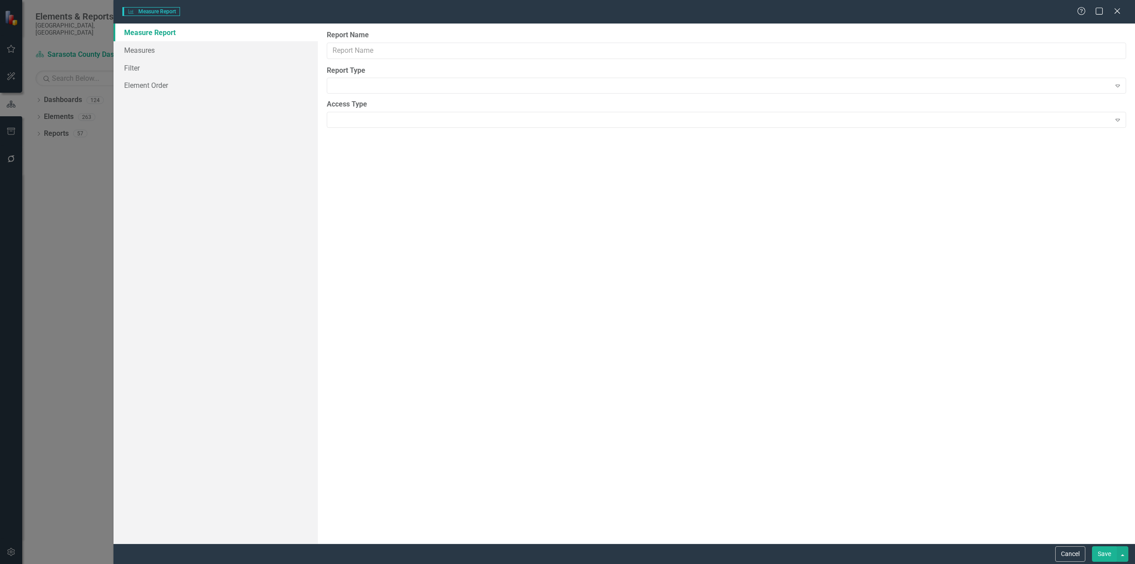
type input "Measures with Analysis and Charts"
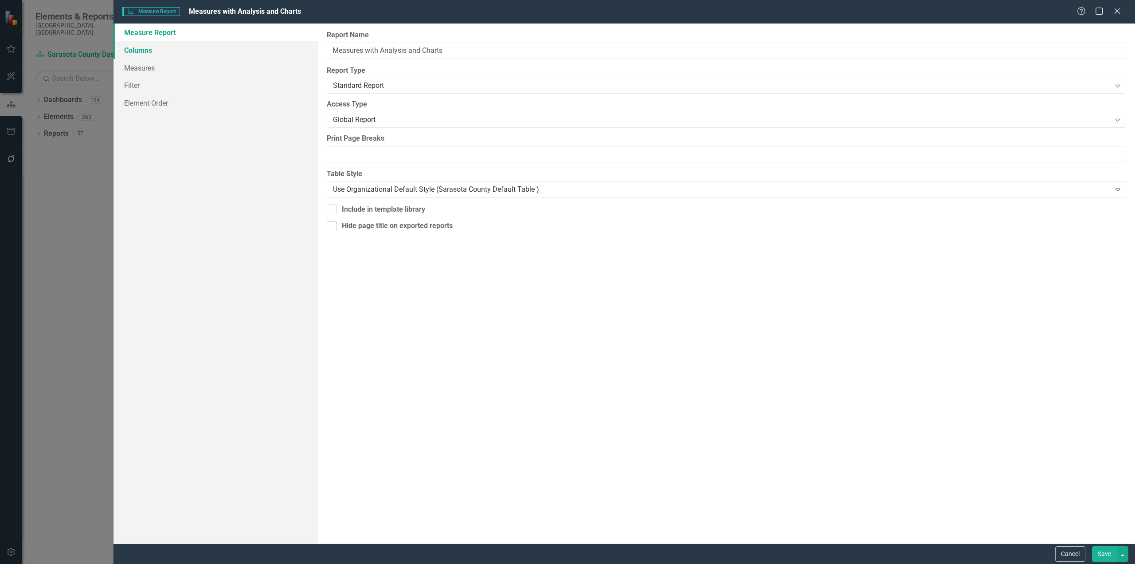
click at [181, 55] on link "Columns" at bounding box center [216, 50] width 204 height 18
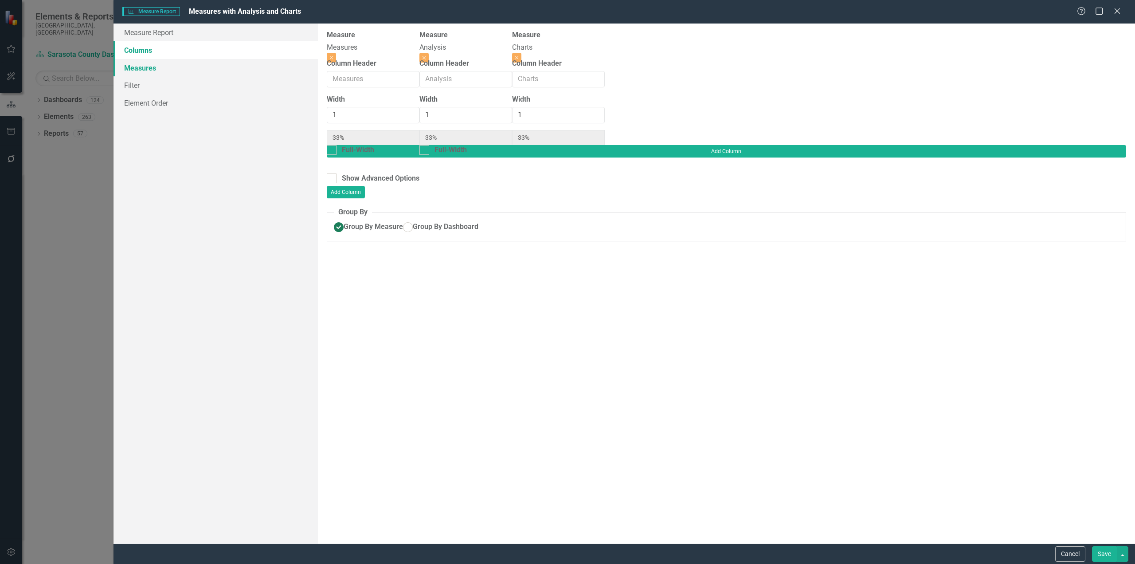
click at [184, 70] on link "Measures" at bounding box center [216, 68] width 204 height 18
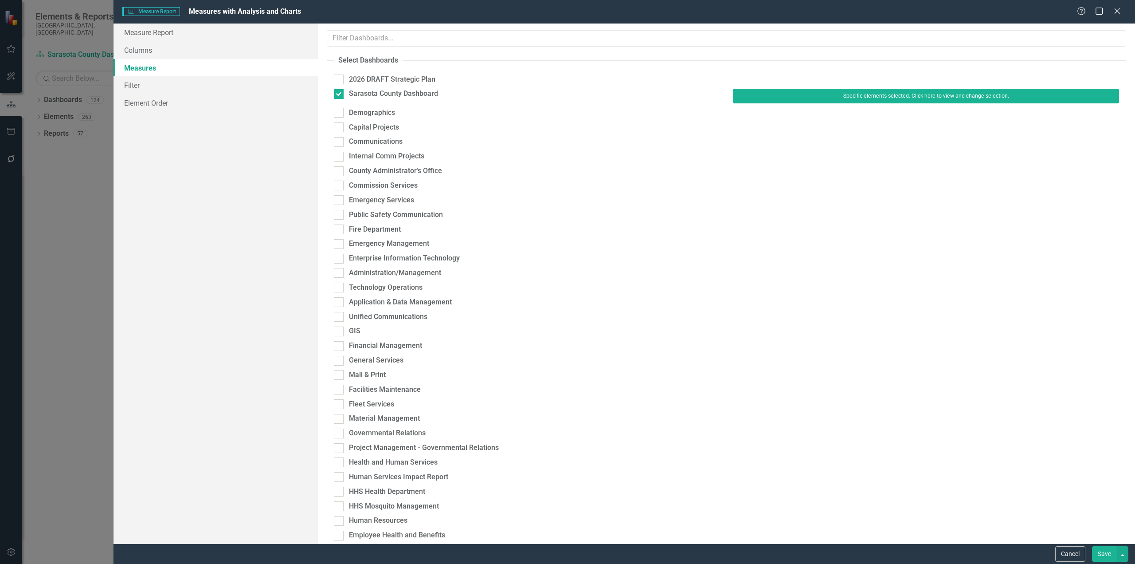
click at [333, 106] on div "Sarasota County Dashboard Specific elements selected. Click here to view and ch…" at bounding box center [726, 98] width 799 height 19
click at [337, 111] on input "Demographics" at bounding box center [337, 111] width 6 height 6
checkbox input "true"
click at [1098, 554] on button "Save" at bounding box center [1104, 554] width 25 height 16
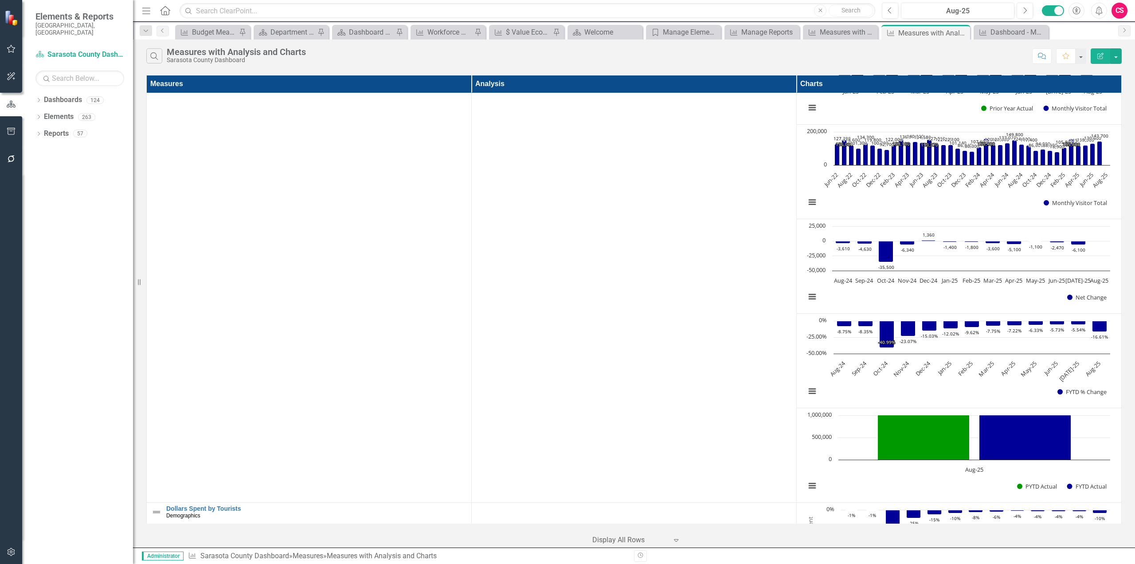
scroll to position [4390, 0]
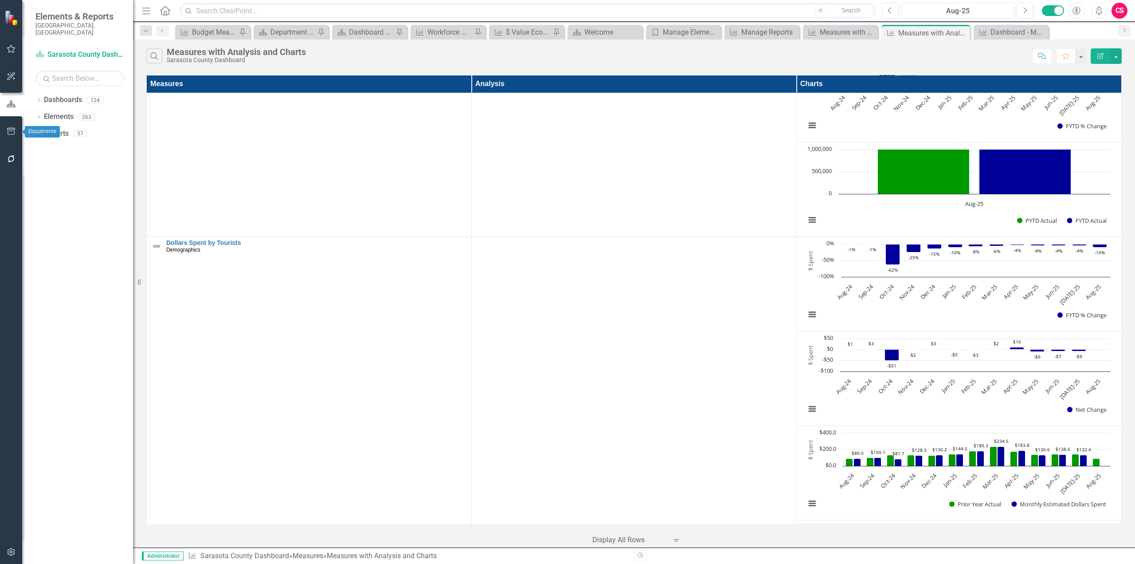
click at [15, 124] on button "button" at bounding box center [11, 131] width 20 height 19
click at [13, 125] on button "button" at bounding box center [11, 132] width 22 height 15
click at [71, 63] on link "Briefing Books" at bounding box center [77, 67] width 111 height 10
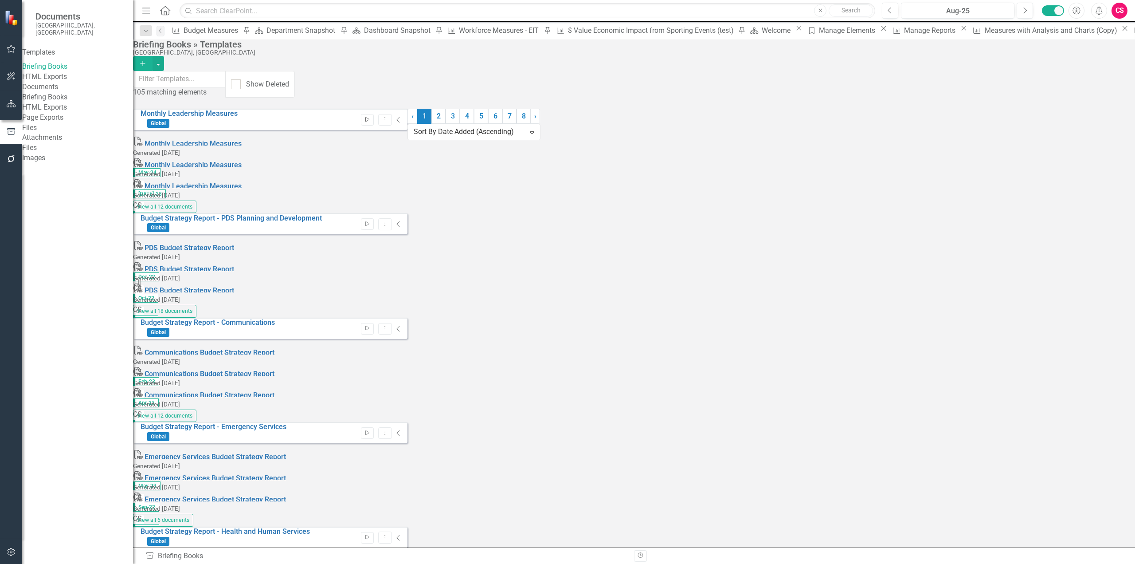
click at [374, 114] on button "Start" at bounding box center [367, 120] width 13 height 12
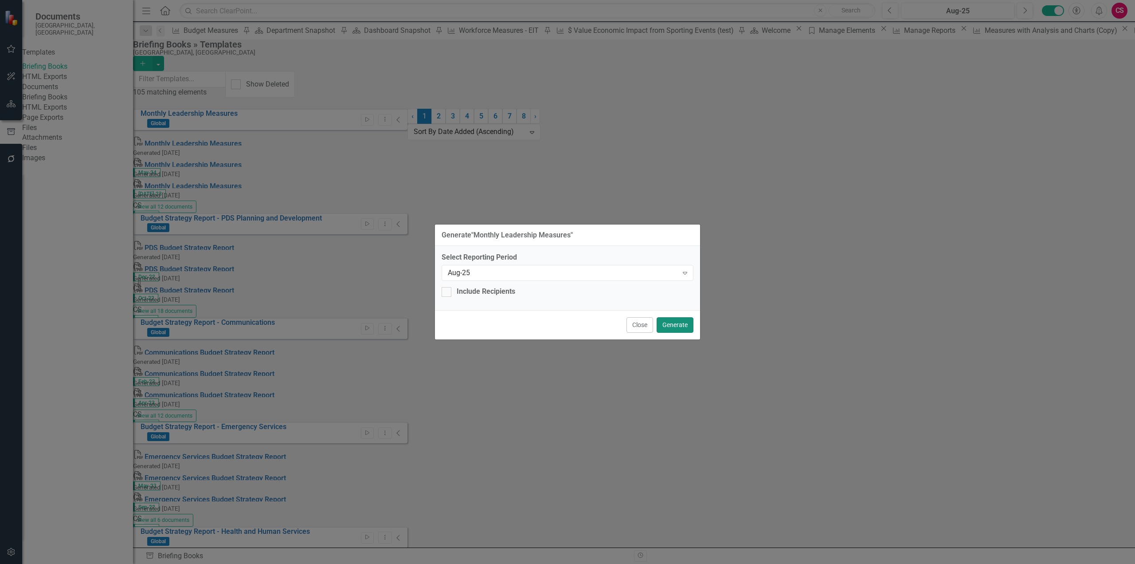
click at [680, 325] on button "Generate" at bounding box center [675, 325] width 37 height 16
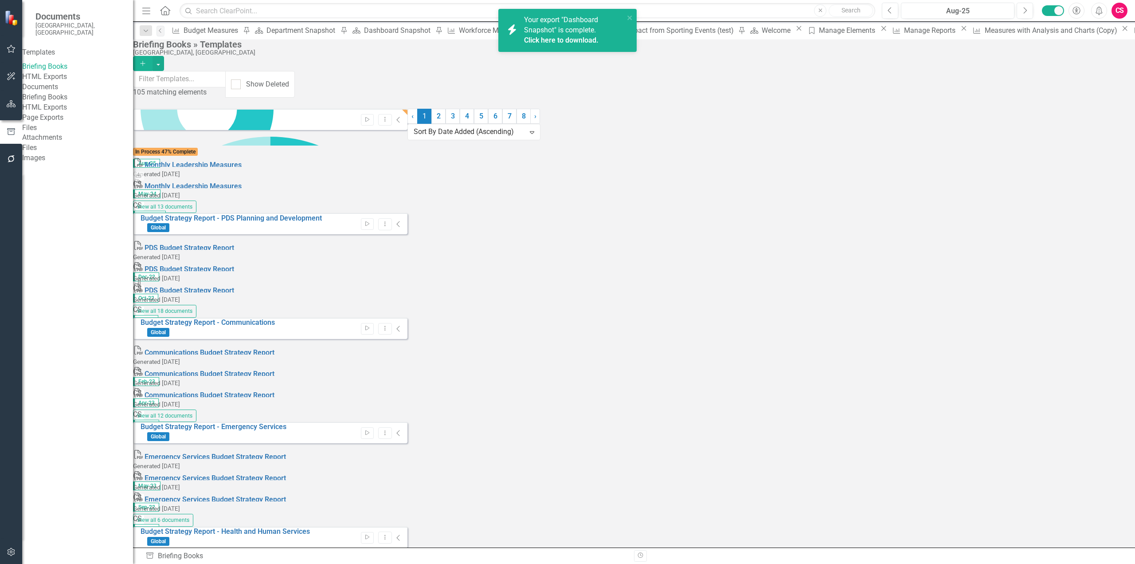
click at [582, 41] on link "Click here to download." at bounding box center [561, 40] width 74 height 8
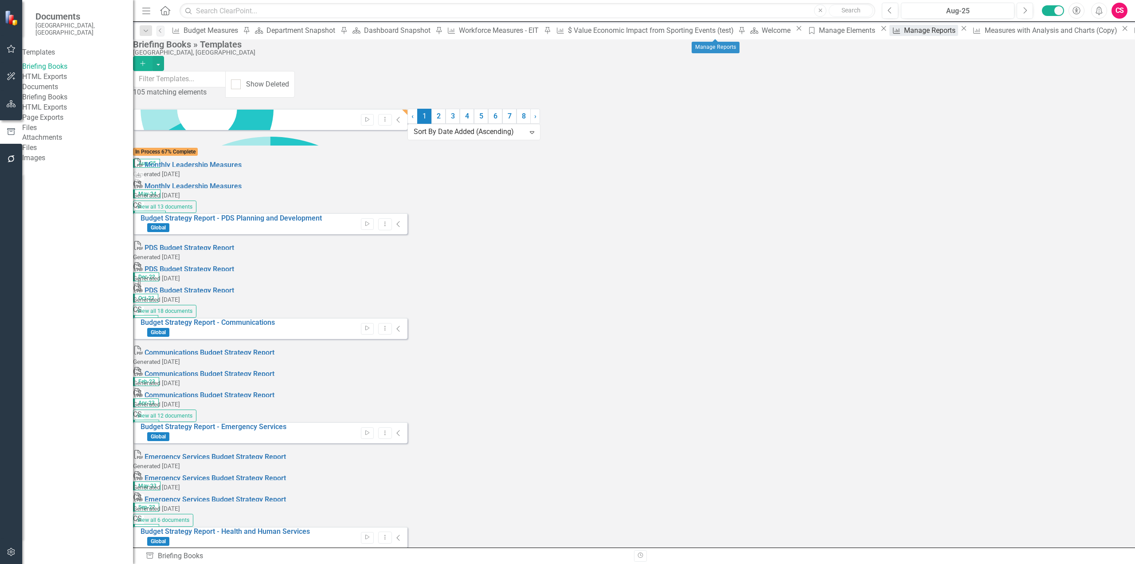
click at [904, 32] on div "Manage Reports" at bounding box center [931, 30] width 54 height 11
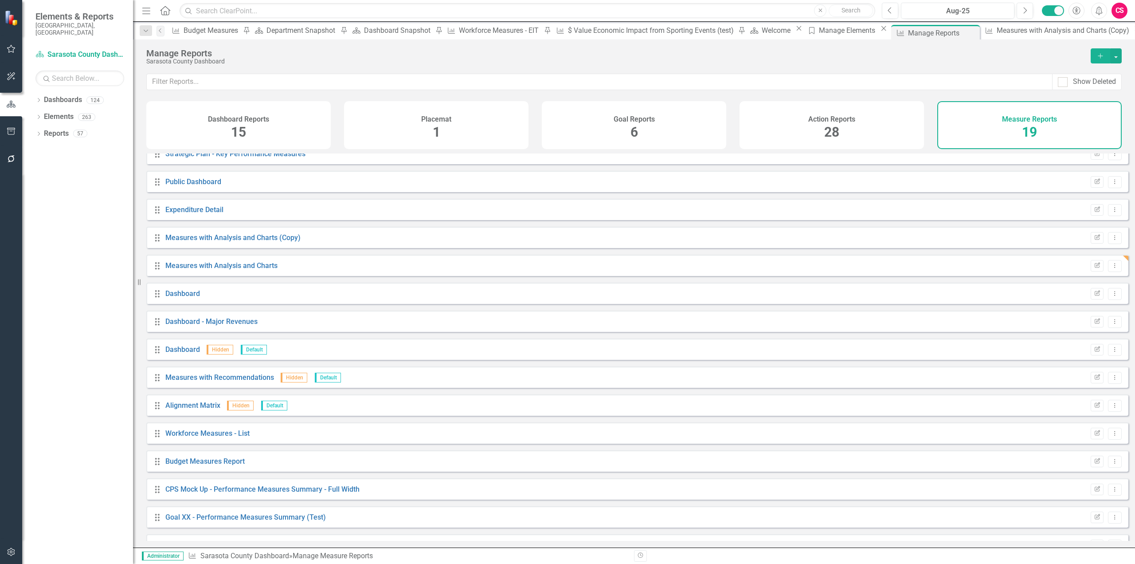
scroll to position [89, 0]
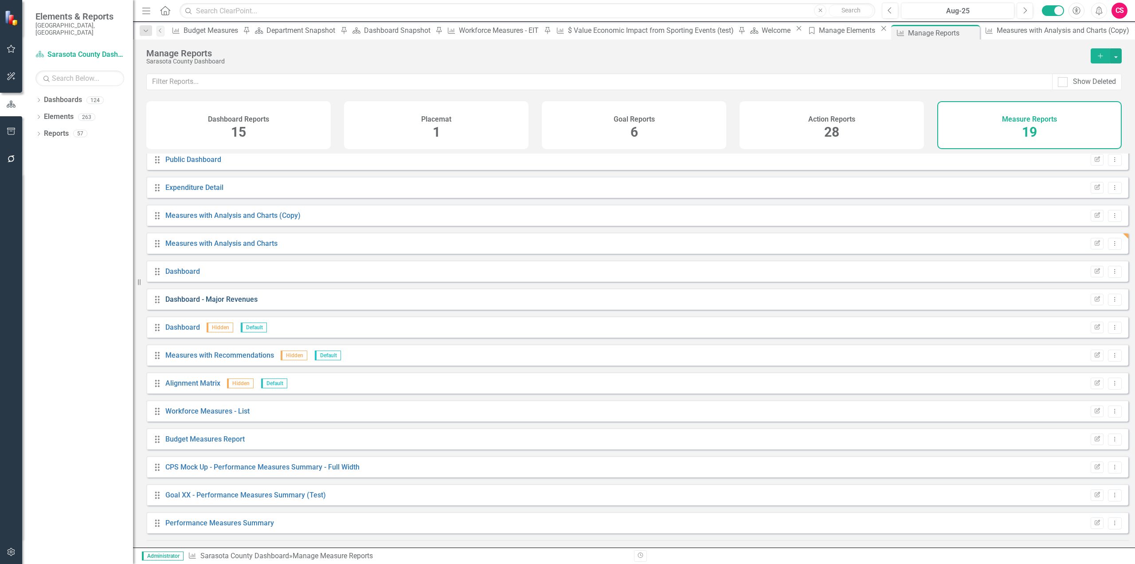
click at [200, 303] on link "Dashboard - Major Revenues" at bounding box center [211, 299] width 92 height 8
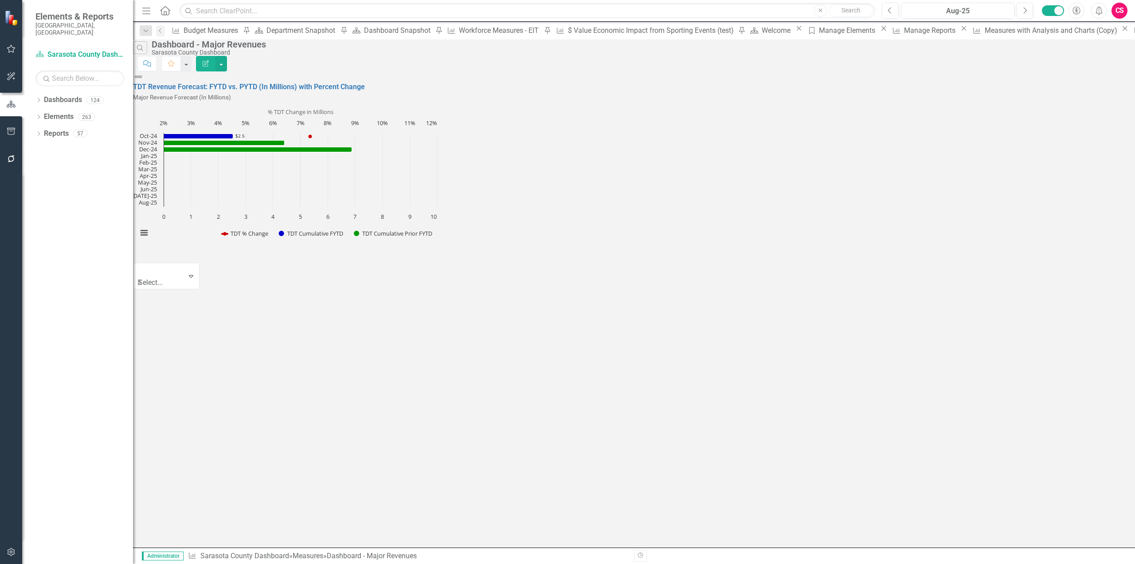
click at [210, 60] on icon "Edit Report" at bounding box center [206, 63] width 8 height 6
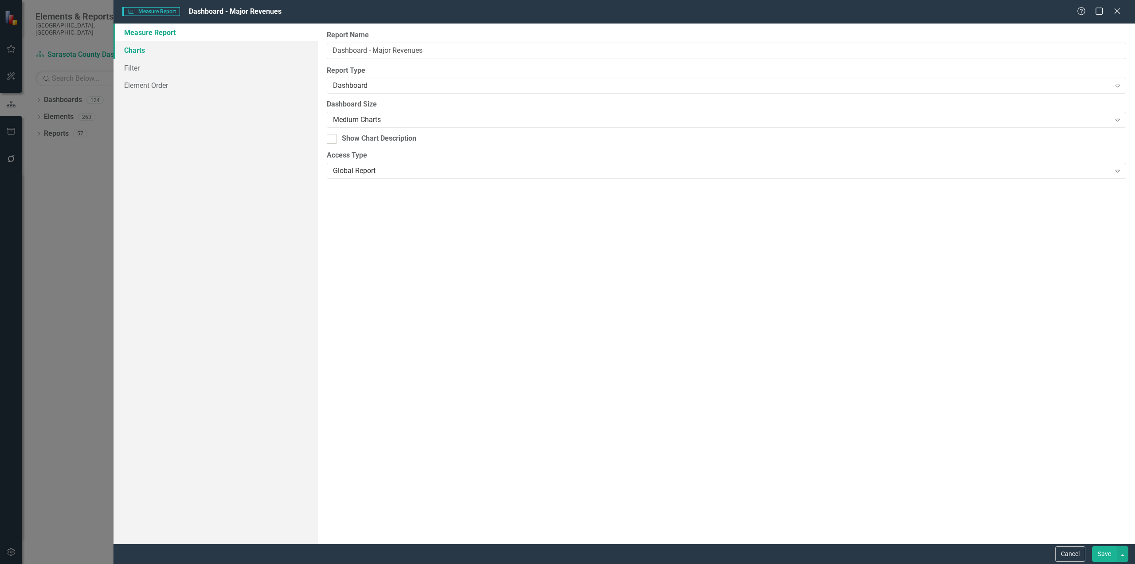
click at [204, 53] on link "Charts" at bounding box center [216, 50] width 204 height 18
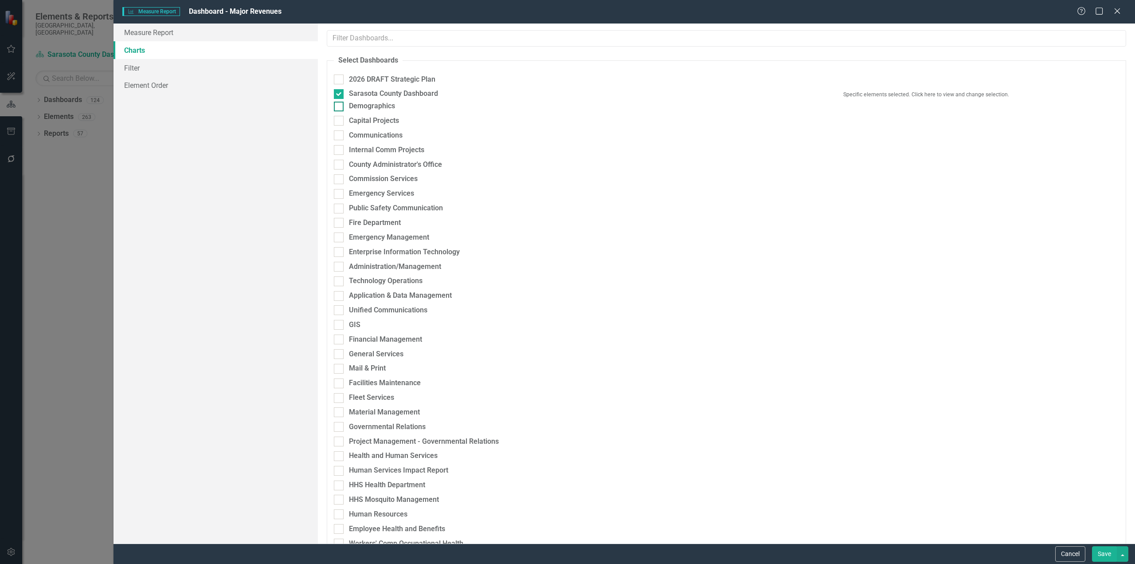
click at [339, 107] on input "Demographics" at bounding box center [337, 105] width 6 height 6
checkbox input "true"
click at [341, 124] on div at bounding box center [339, 119] width 10 height 10
click at [340, 120] on input "Capital Projects" at bounding box center [337, 117] width 6 height 6
checkbox input "true"
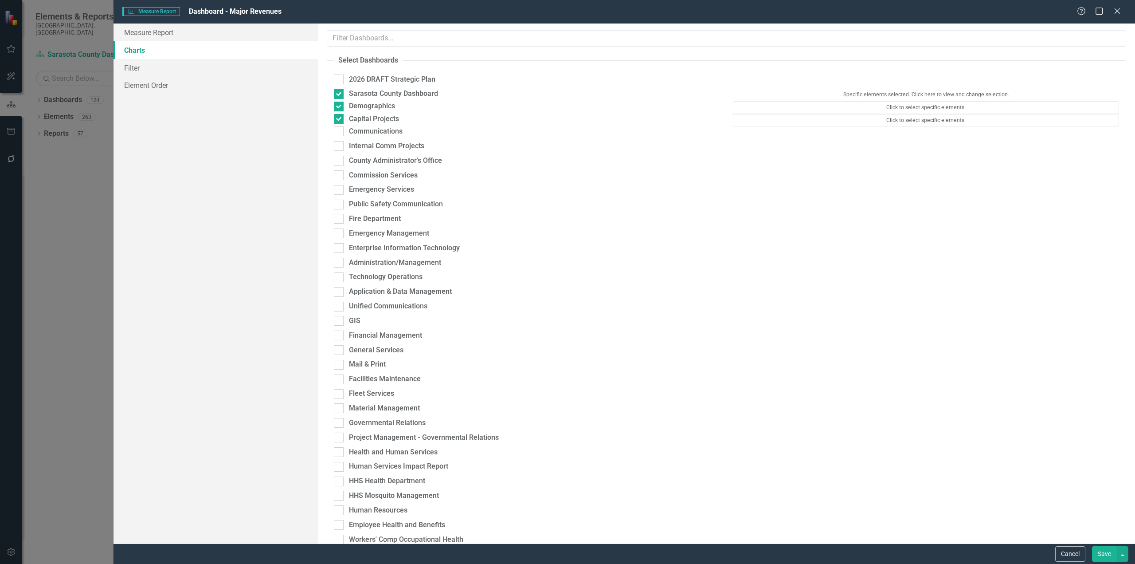
click at [1105, 556] on button "Save" at bounding box center [1104, 554] width 25 height 16
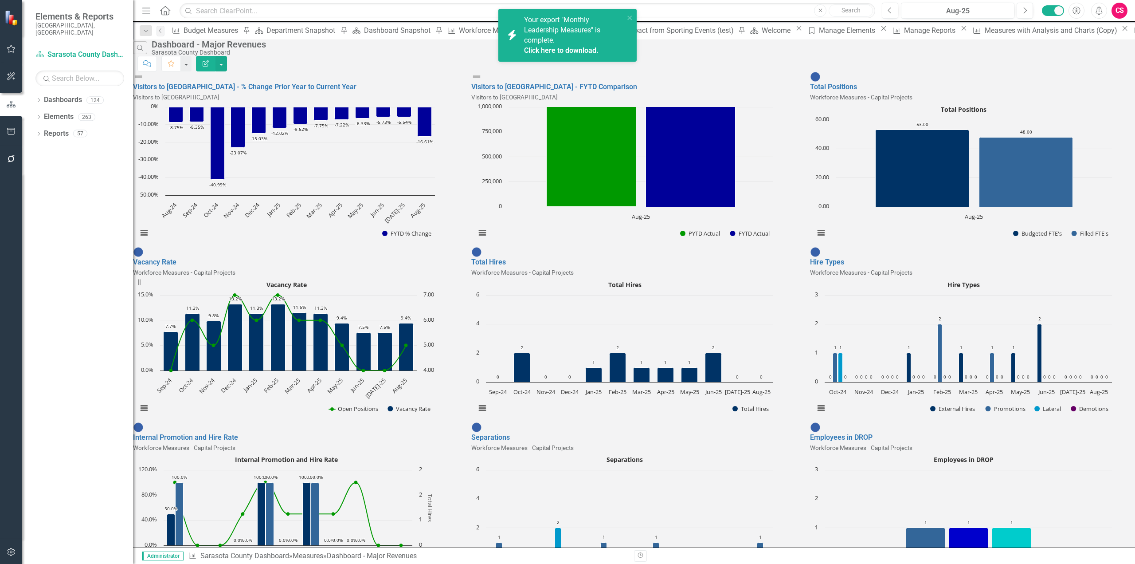
scroll to position [308, 0]
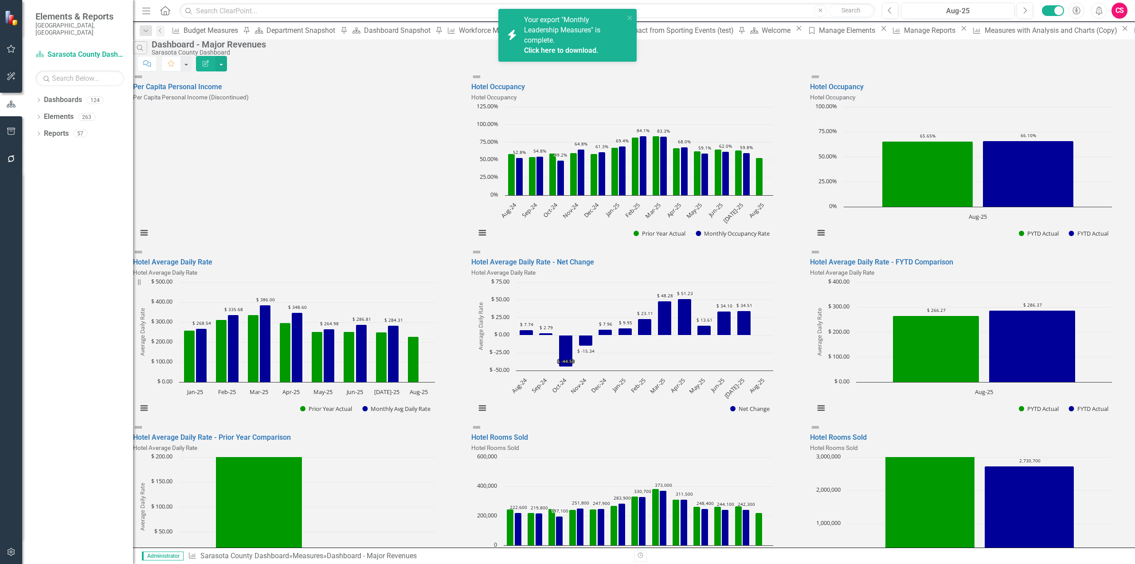
scroll to position [266, 0]
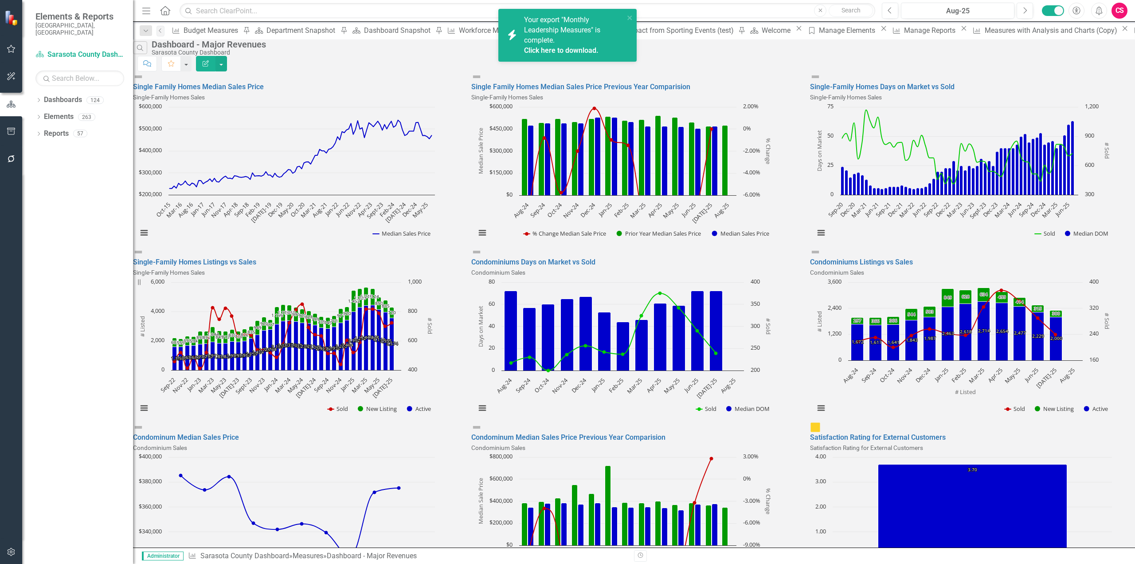
scroll to position [308, 0]
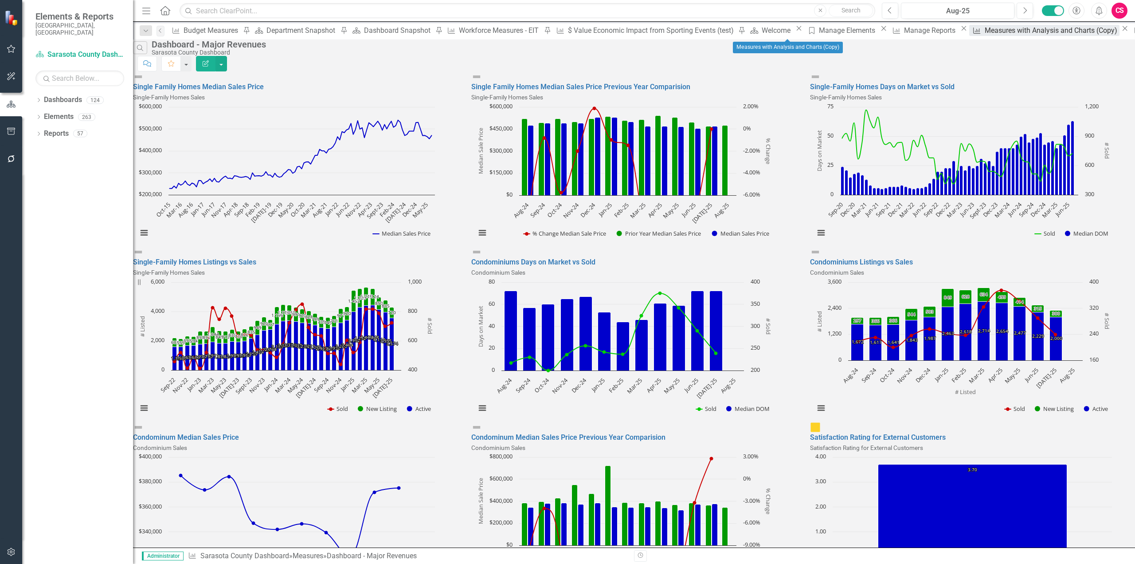
click at [985, 35] on div "Measures with Analysis and Charts (Copy)" at bounding box center [1052, 30] width 135 height 11
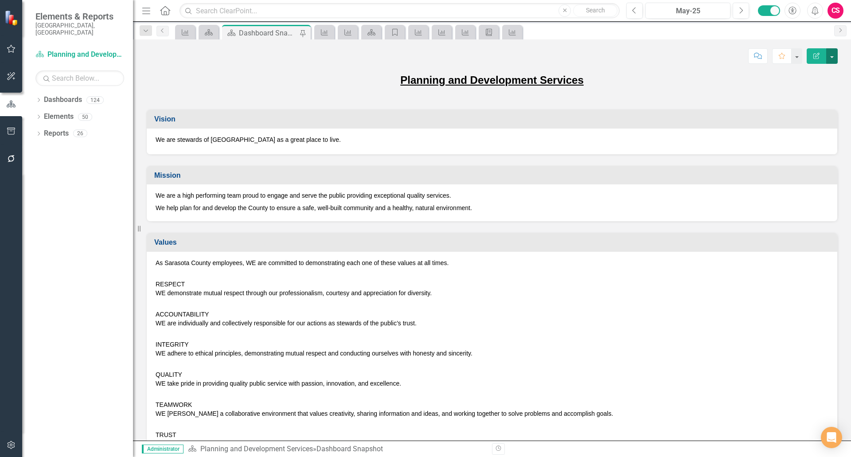
click at [834, 58] on button "button" at bounding box center [833, 56] width 12 height 16
click at [807, 131] on link "PDF Export to PDF" at bounding box center [802, 124] width 72 height 16
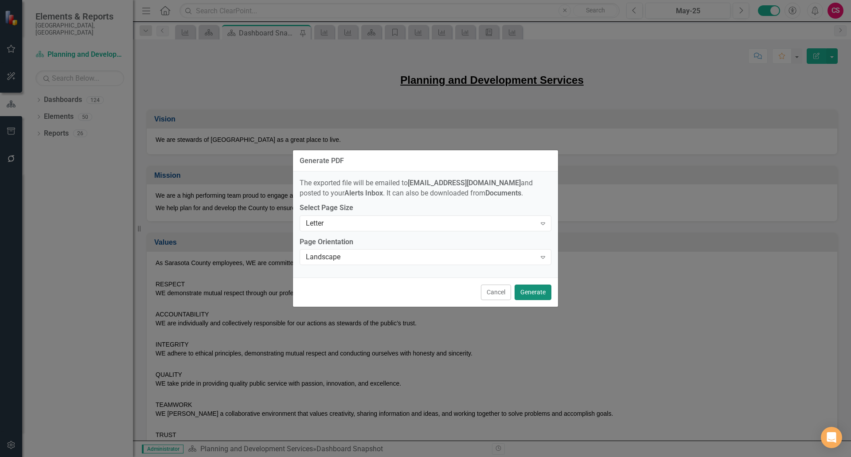
click at [538, 290] on button "Generate" at bounding box center [533, 293] width 37 height 16
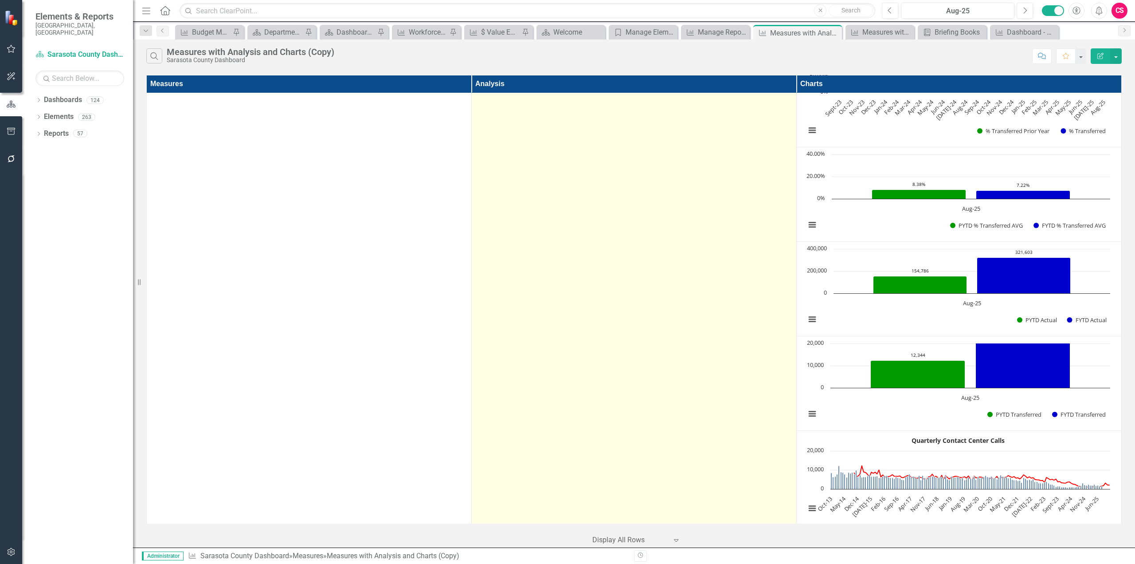
scroll to position [2592, 0]
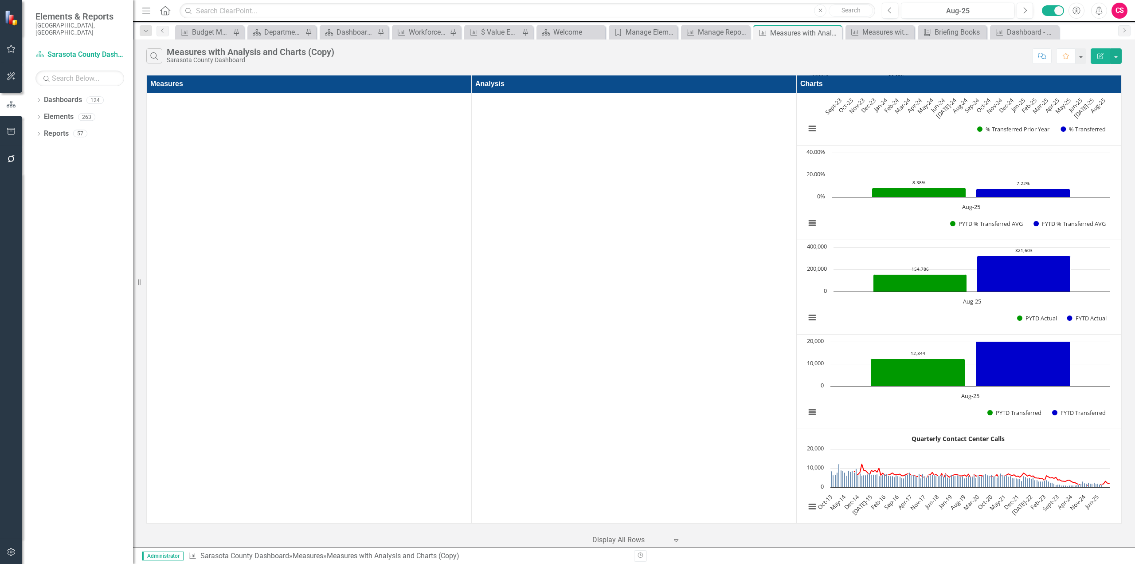
click at [1099, 53] on icon "Edit Report" at bounding box center [1101, 56] width 8 height 6
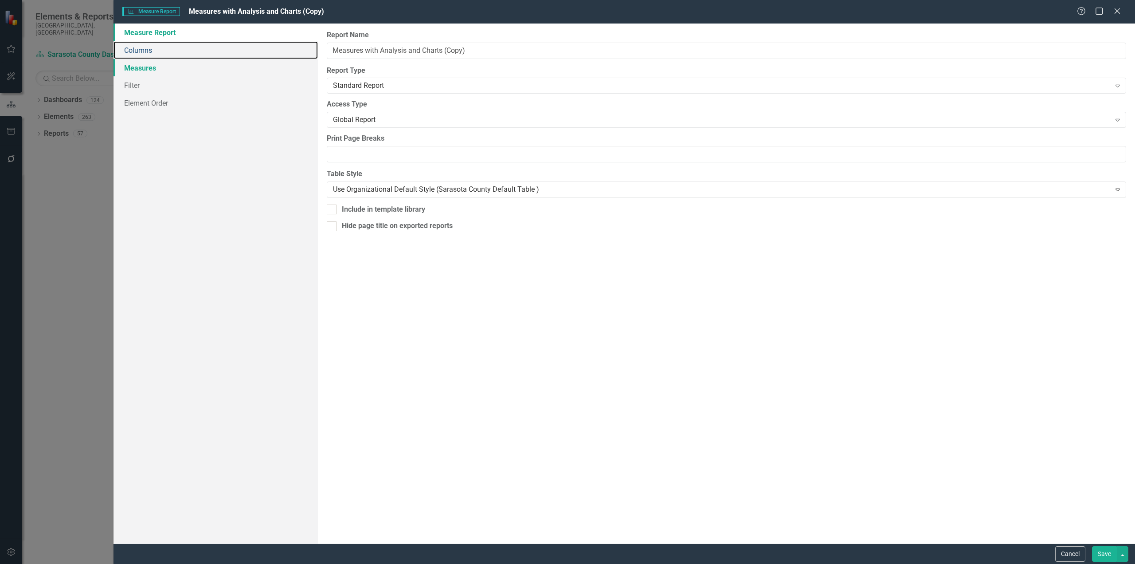
drag, startPoint x: 164, startPoint y: 52, endPoint x: 199, endPoint y: 73, distance: 41.1
click at [164, 52] on link "Columns" at bounding box center [216, 50] width 204 height 18
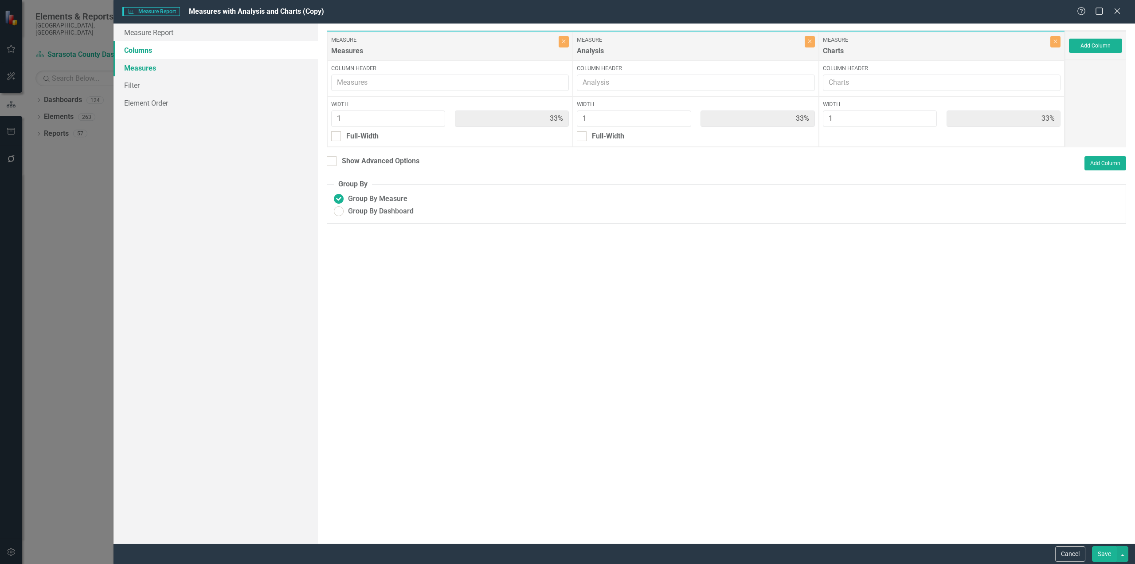
click at [172, 64] on link "Measures" at bounding box center [216, 68] width 204 height 18
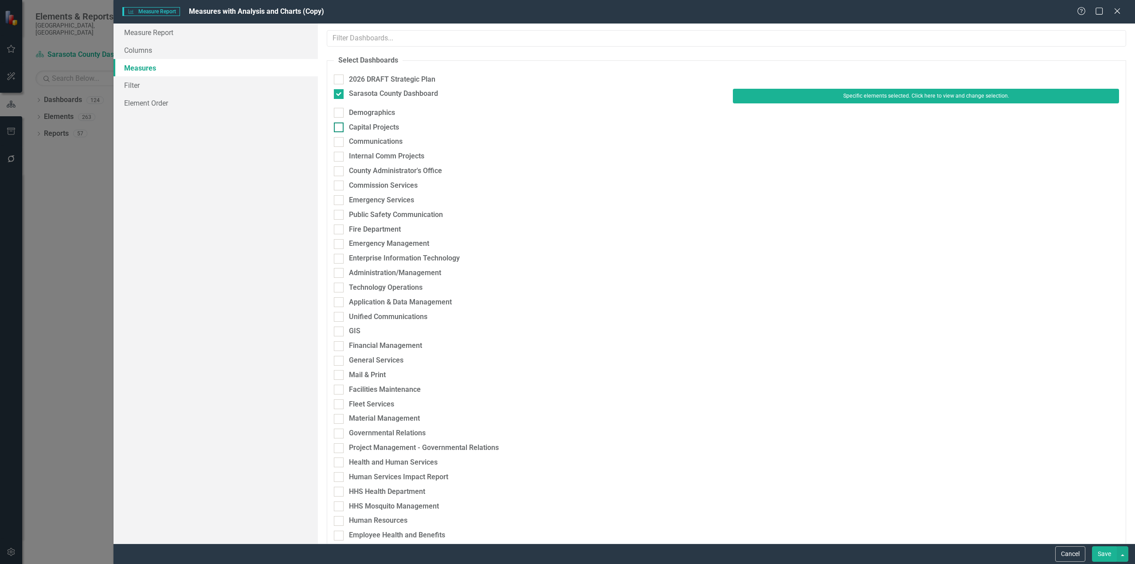
click at [340, 128] on div at bounding box center [339, 127] width 10 height 10
click at [340, 128] on input "Capital Projects" at bounding box center [337, 125] width 6 height 6
checkbox input "true"
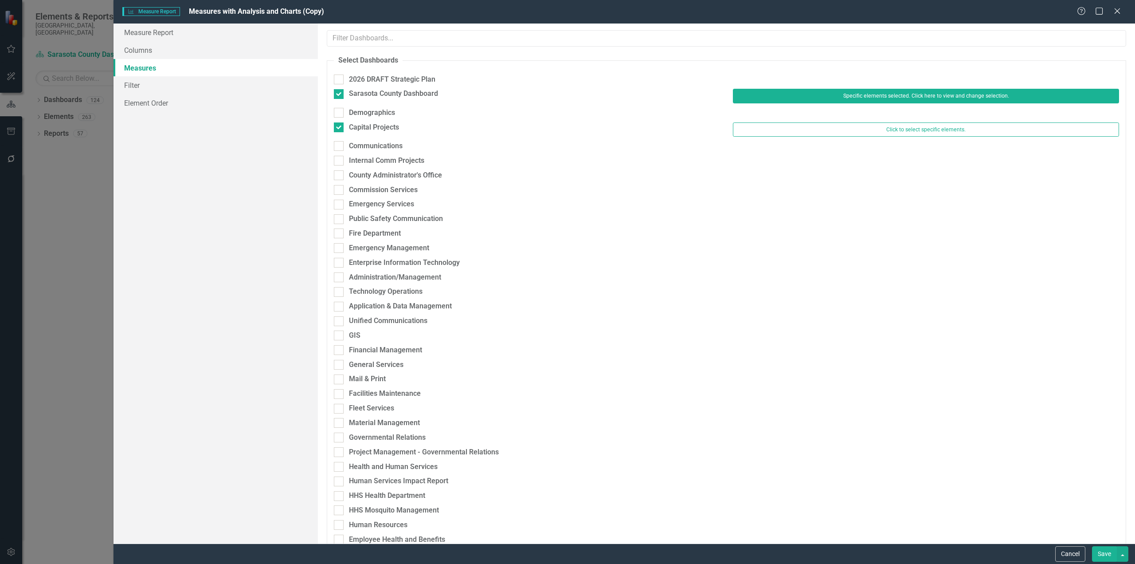
click at [1103, 557] on button "Save" at bounding box center [1104, 554] width 25 height 16
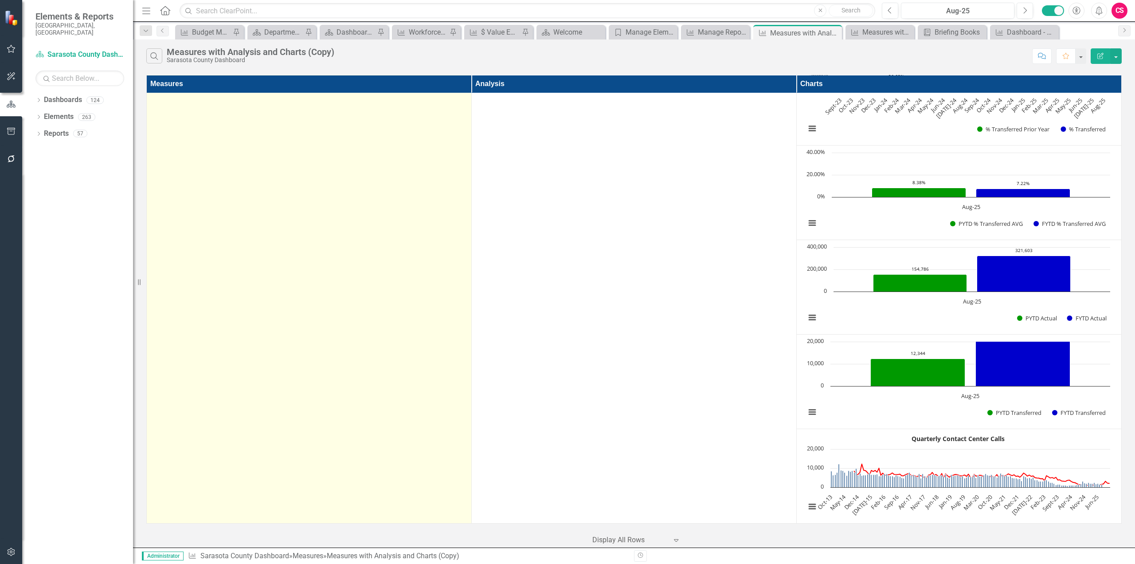
scroll to position [2773, 0]
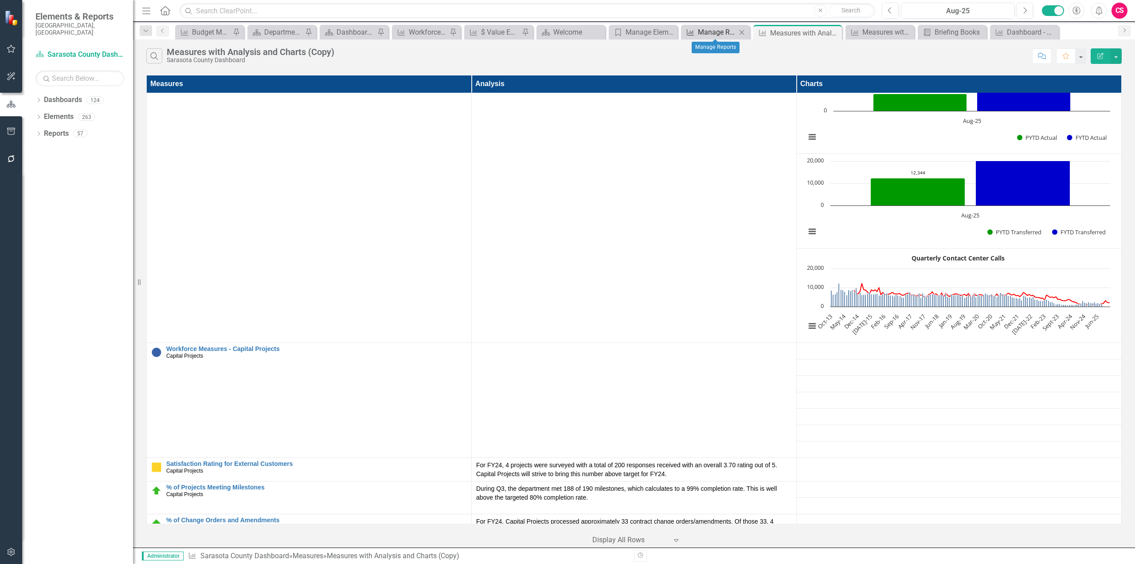
click at [710, 35] on div "Manage Reports" at bounding box center [717, 32] width 39 height 11
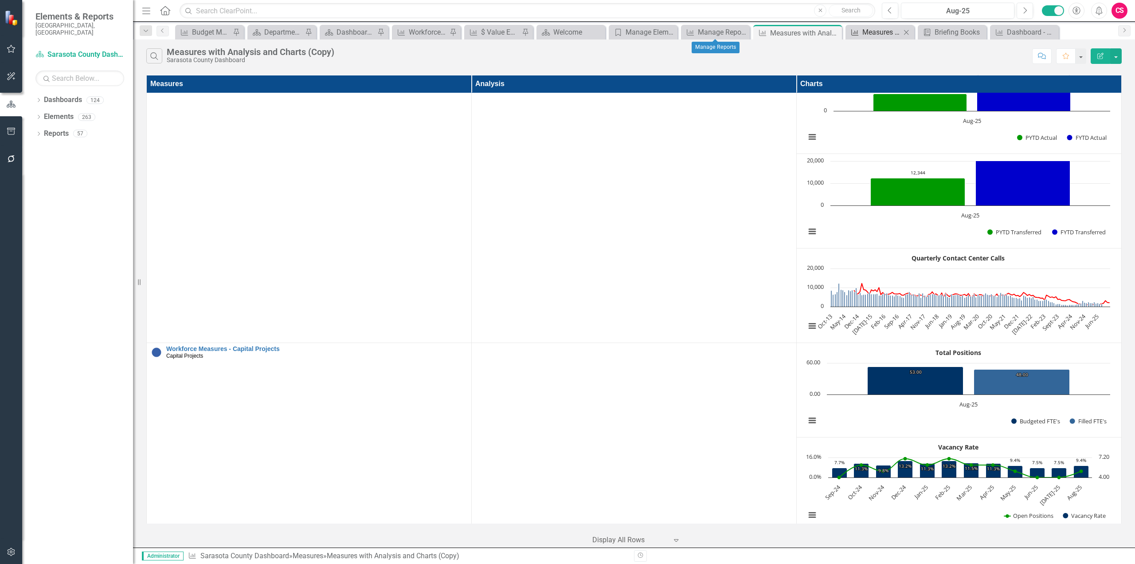
click at [858, 32] on icon "Measure" at bounding box center [854, 32] width 9 height 7
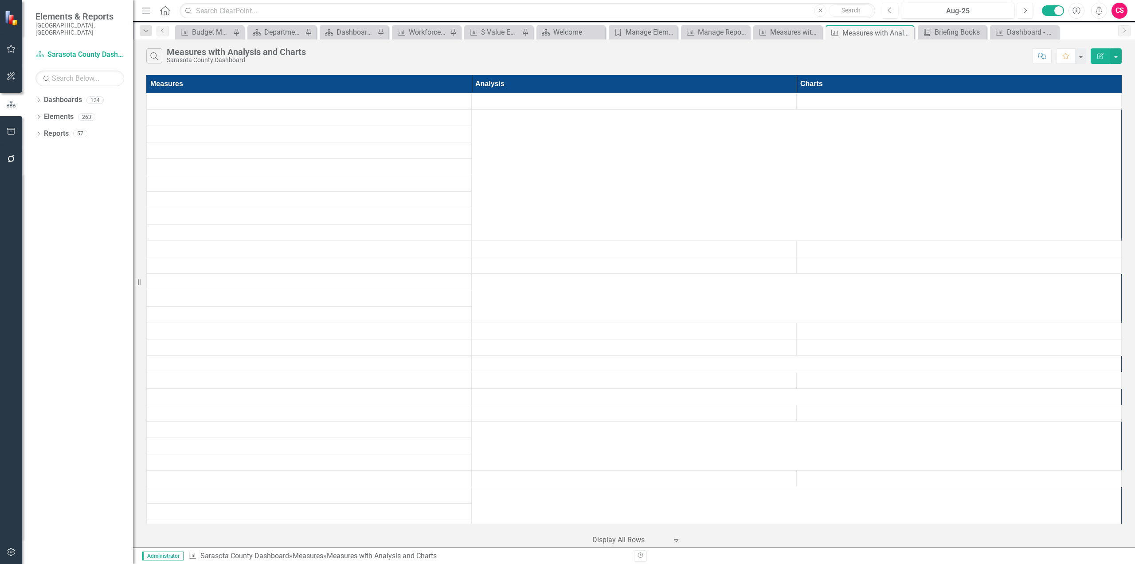
click at [1101, 57] on icon "Edit Report" at bounding box center [1101, 56] width 8 height 6
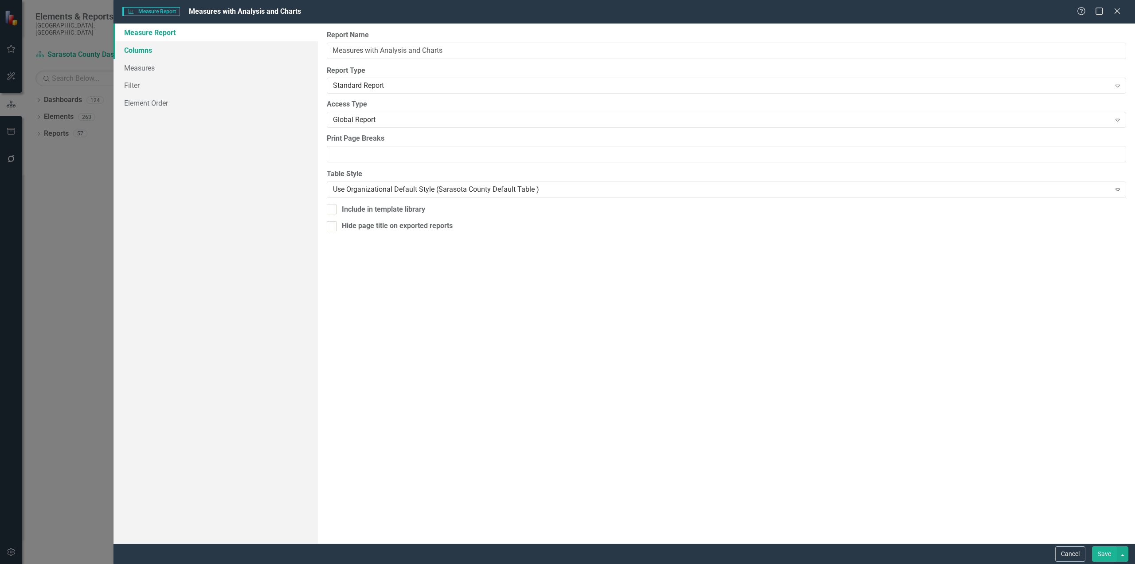
click at [169, 54] on link "Columns" at bounding box center [216, 50] width 204 height 18
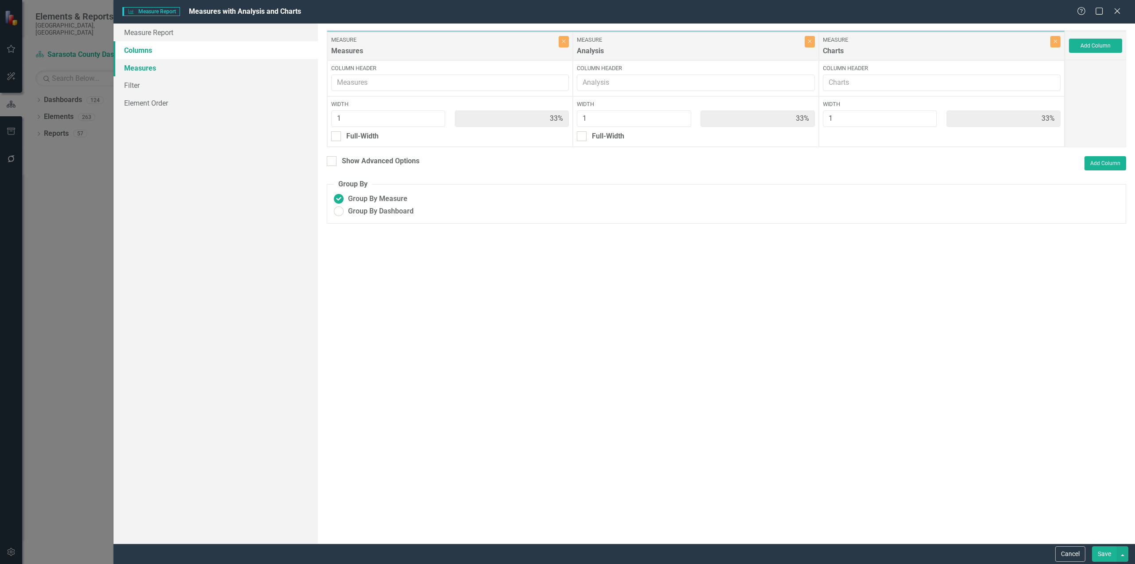
click at [157, 74] on link "Measures" at bounding box center [216, 68] width 204 height 18
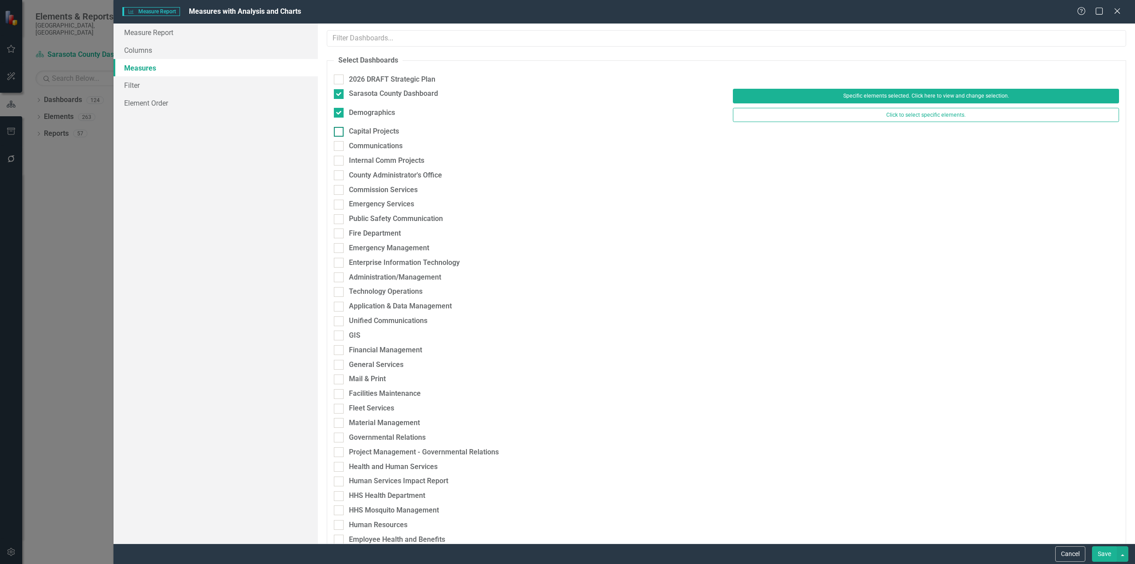
click at [343, 112] on div at bounding box center [339, 113] width 10 height 10
click at [340, 112] on input "Demographics" at bounding box center [337, 111] width 6 height 6
click at [338, 132] on input "Capital Projects" at bounding box center [337, 130] width 6 height 6
click at [337, 132] on input "Capital Projects" at bounding box center [337, 130] width 6 height 6
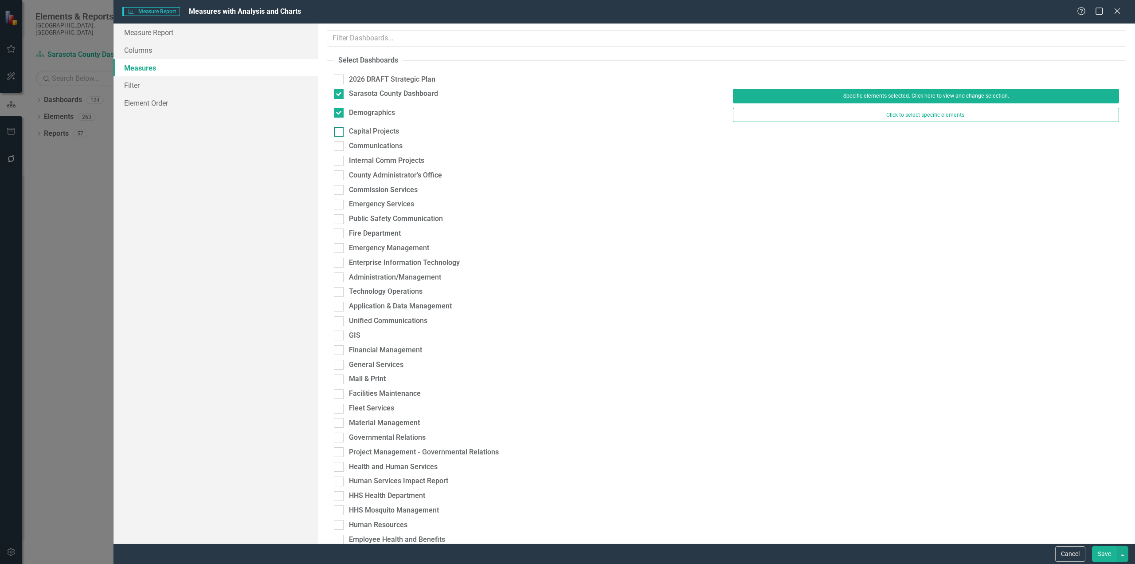
click at [337, 132] on input "Capital Projects" at bounding box center [337, 130] width 6 height 6
click at [339, 111] on input "Demographics" at bounding box center [337, 111] width 6 height 6
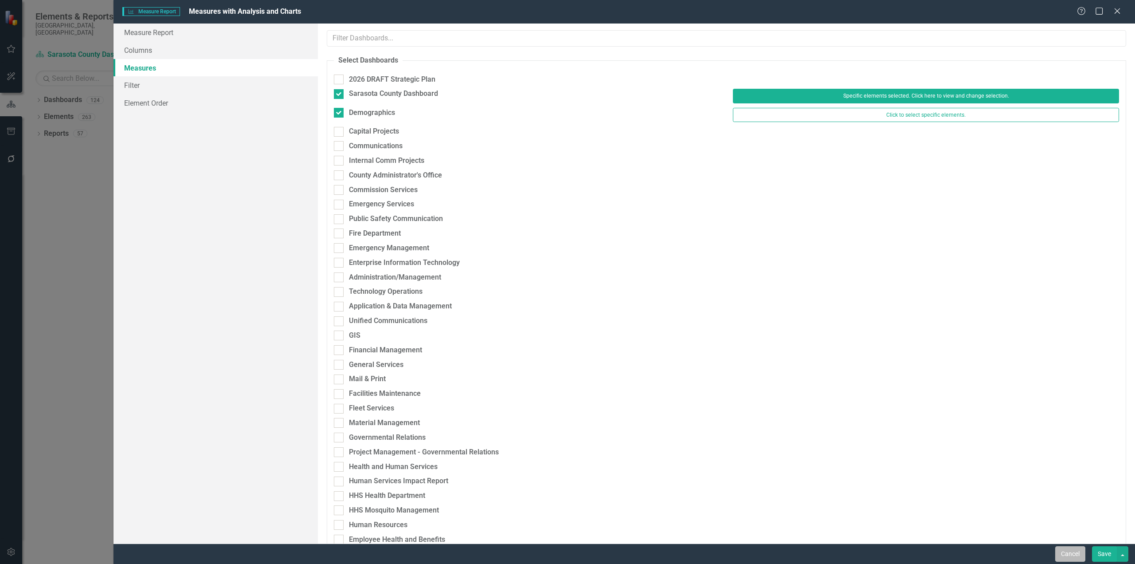
click at [1073, 556] on button "Cancel" at bounding box center [1070, 554] width 30 height 16
click at [1099, 54] on icon "Edit Report" at bounding box center [1101, 56] width 8 height 6
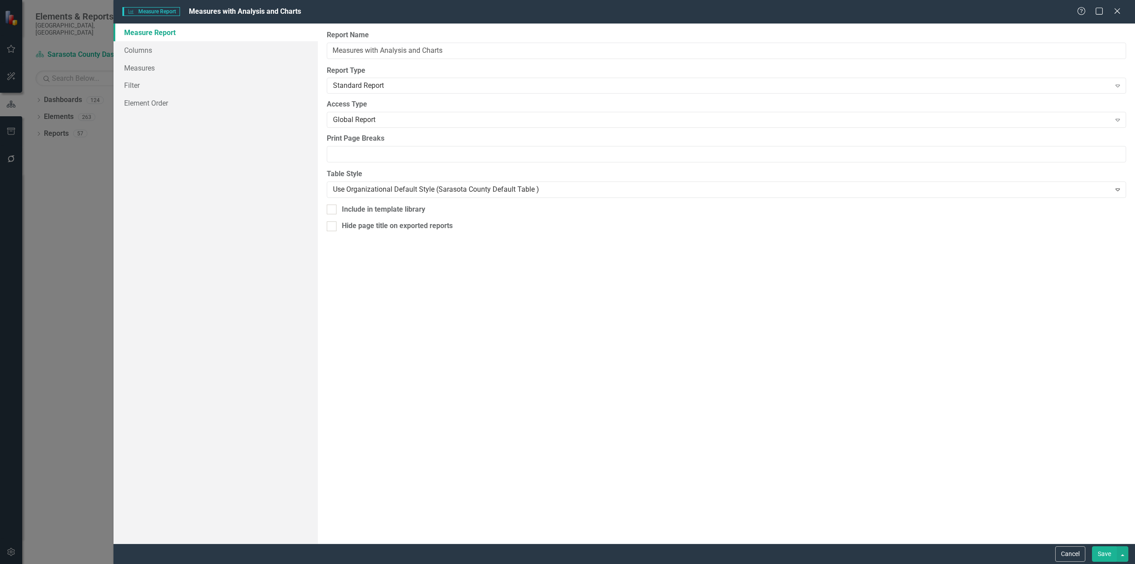
click at [168, 65] on div "Measure Measure Report Measures with Analysis and Charts Help Maximize Close Me…" at bounding box center [567, 282] width 1135 height 564
